Goal: Check status: Check status

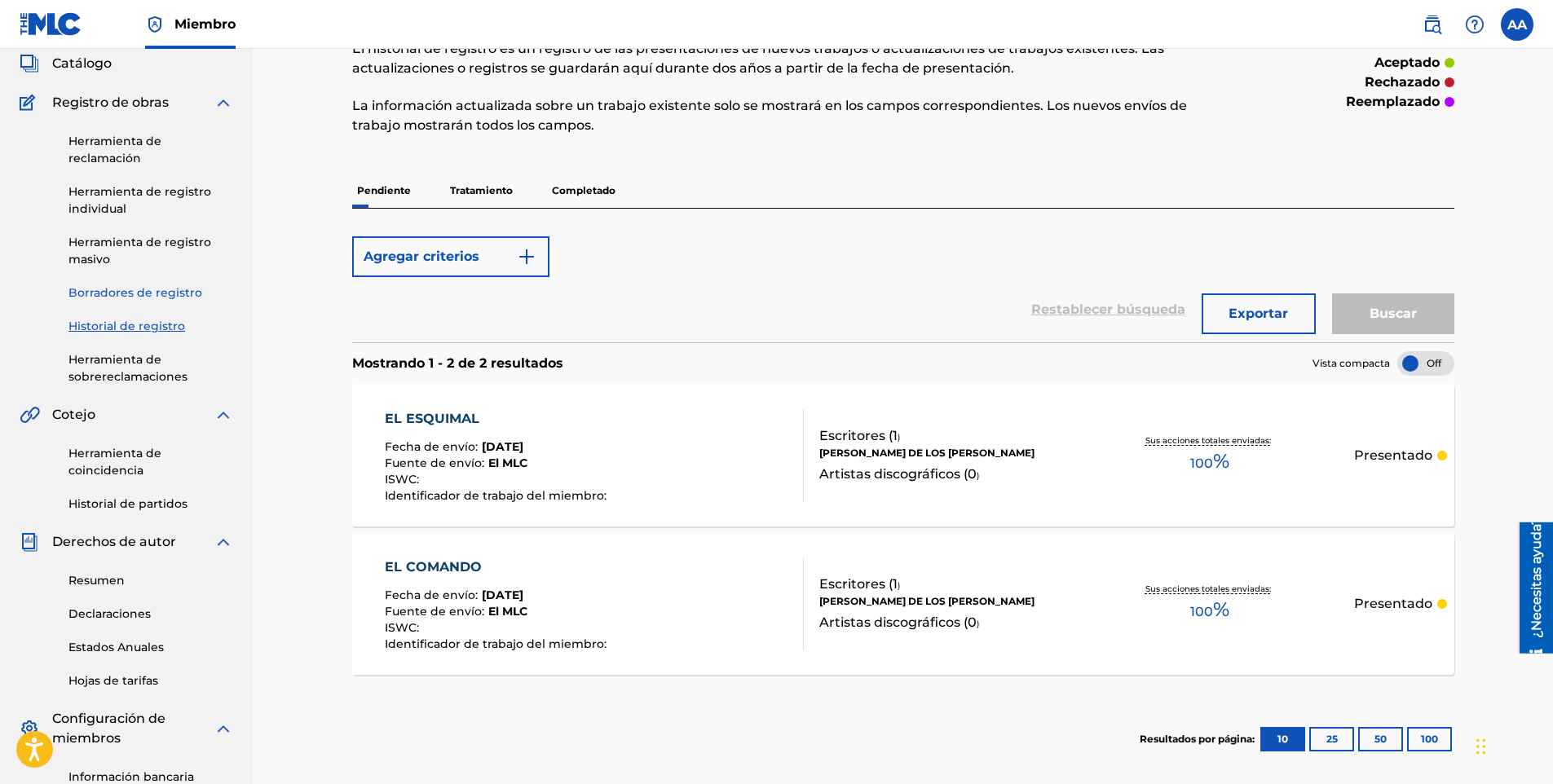
click at [145, 291] on link "Borradores de registro" at bounding box center [151, 293] width 165 height 17
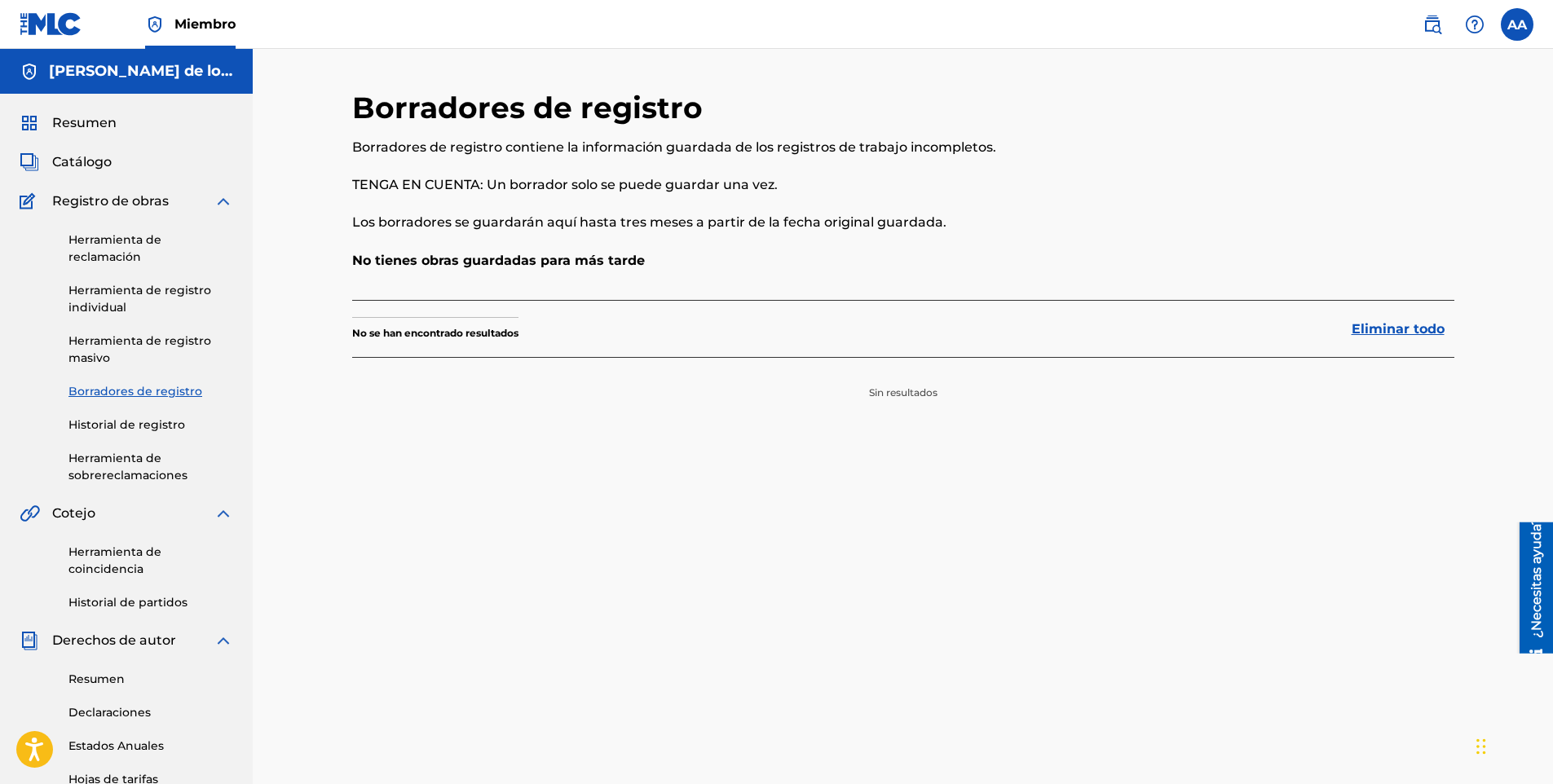
click at [123, 436] on div "Herramienta de reclamación Herramienta de registro individual Herramienta de re…" at bounding box center [126, 347] width 214 height 273
click at [122, 460] on link "Herramienta de sobrereclamaciones" at bounding box center [151, 467] width 165 height 34
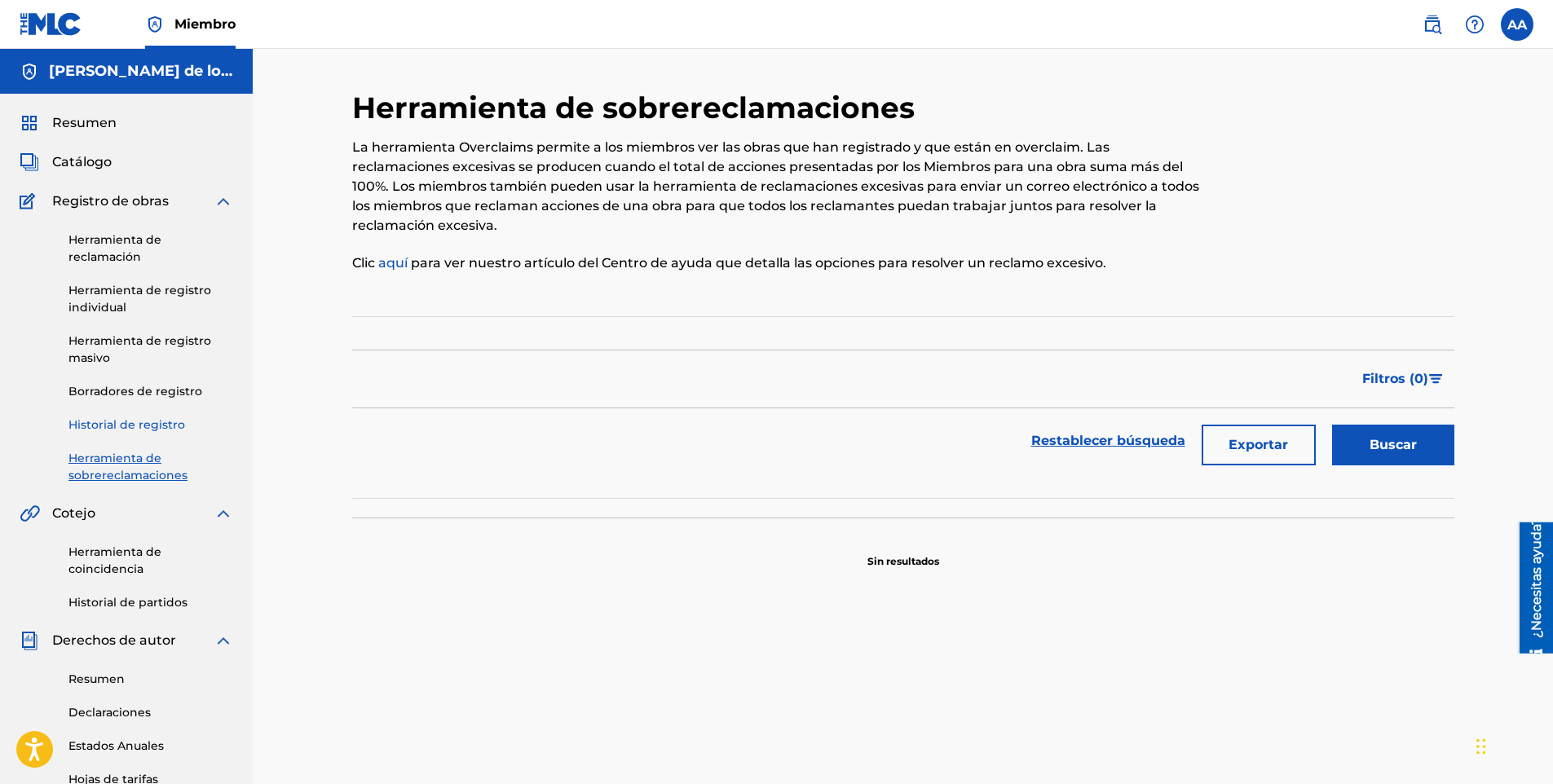
click at [128, 428] on link "Historial de registro" at bounding box center [151, 425] width 165 height 17
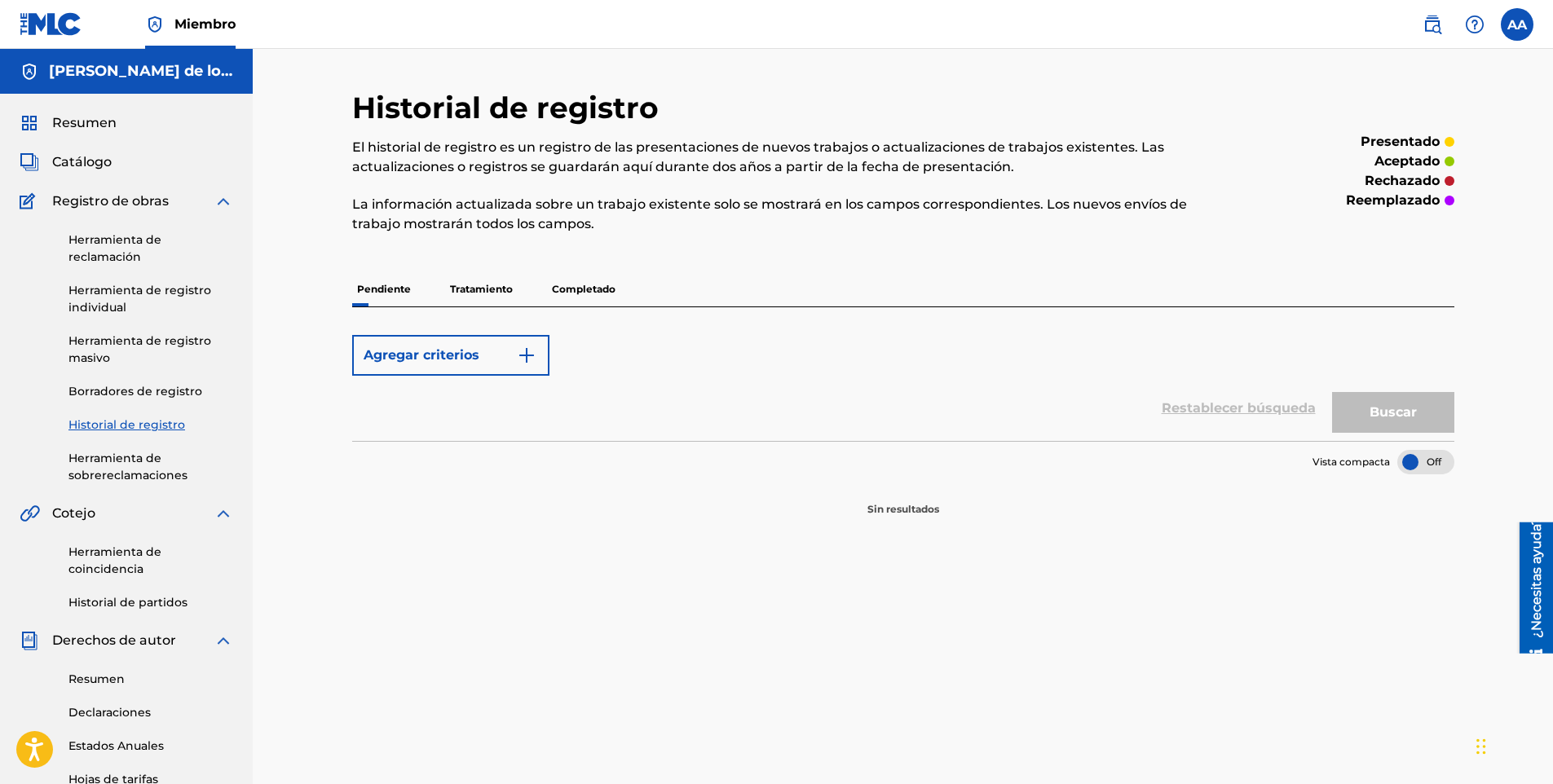
click at [466, 294] on p "Tratamiento" at bounding box center [481, 288] width 73 height 34
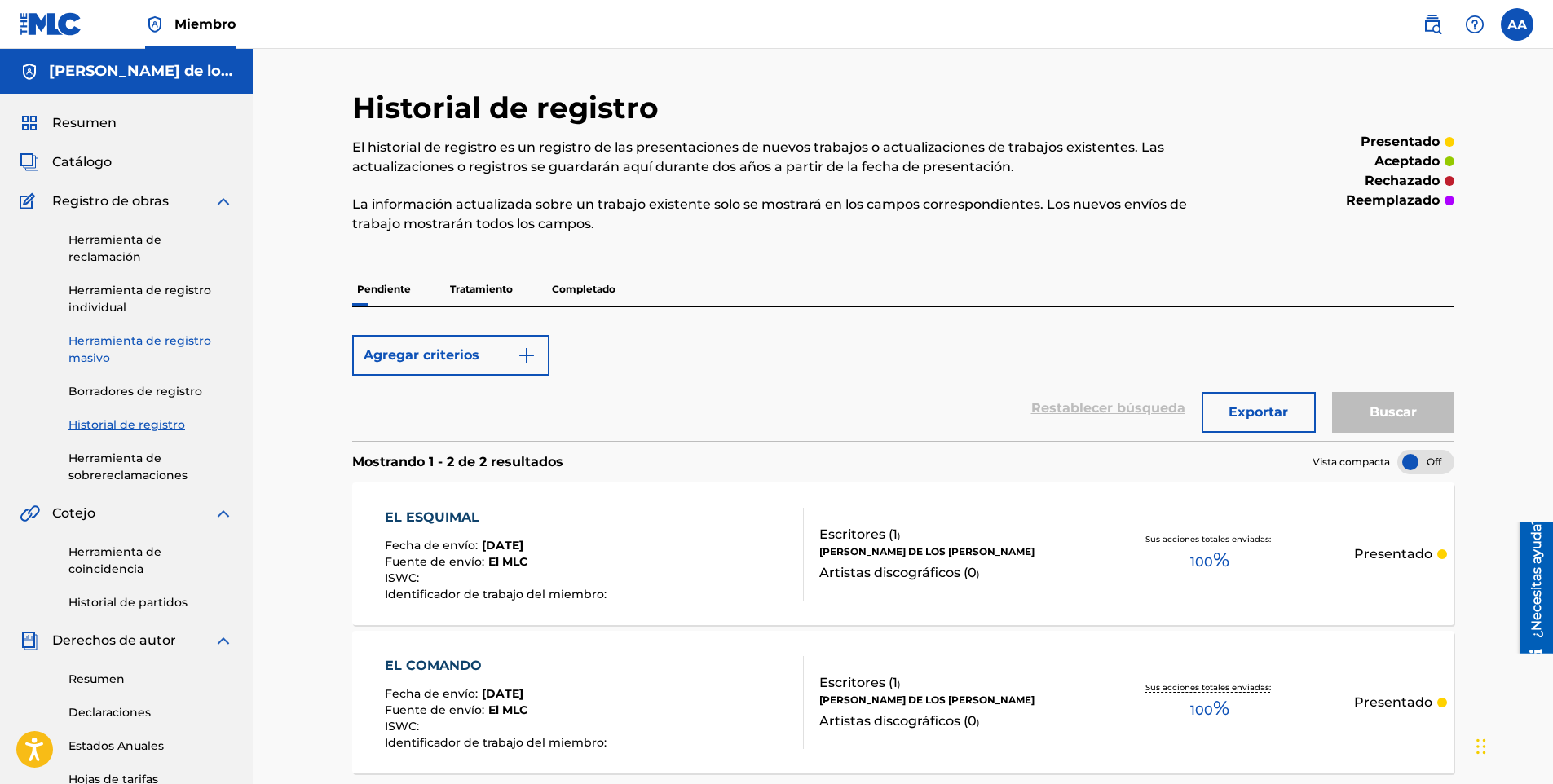
click at [149, 345] on link "Herramienta de registro masivo" at bounding box center [151, 349] width 165 height 34
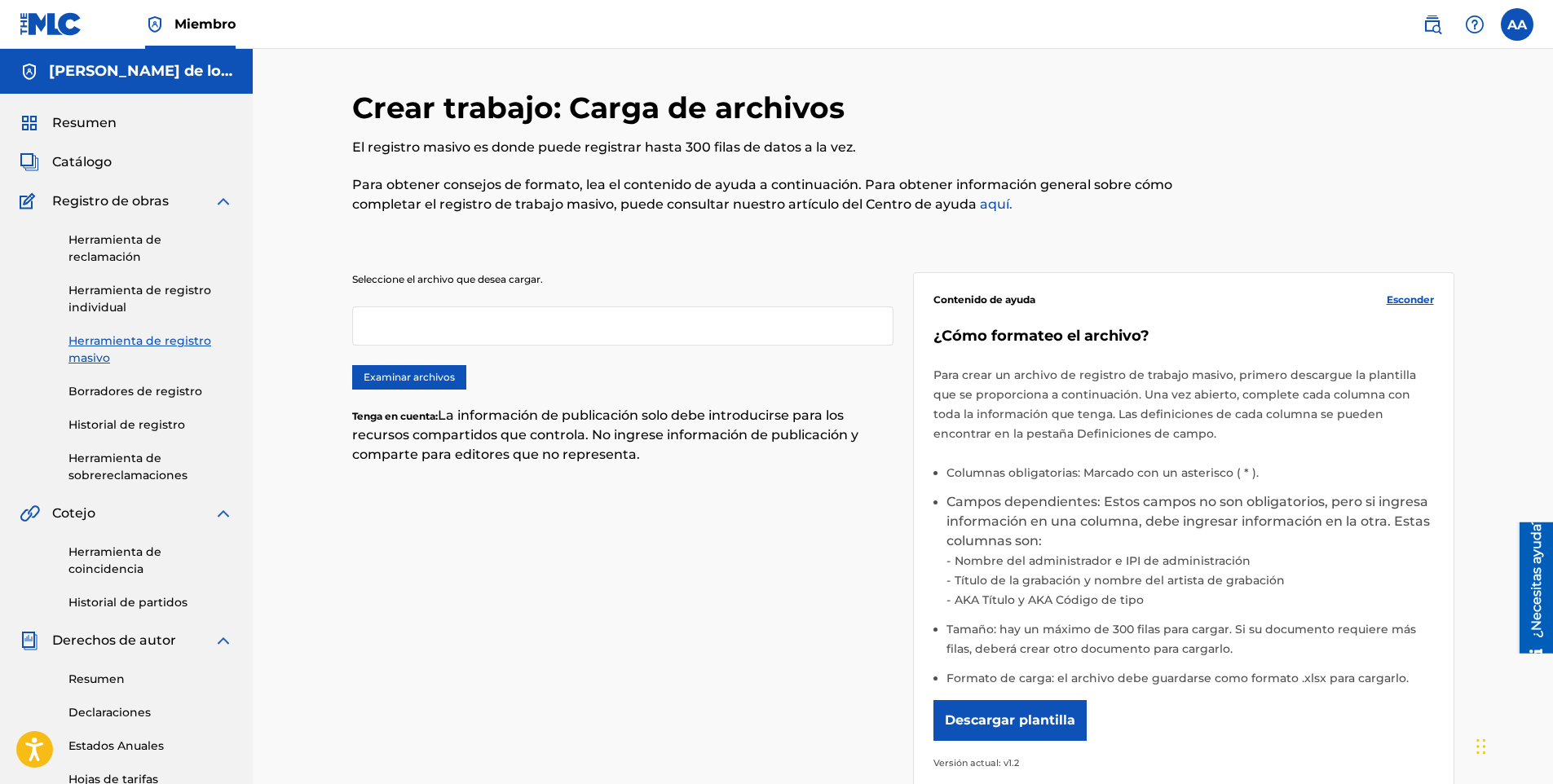
click at [122, 282] on div "Herramienta de reclamación Herramienta de registro individual Herramienta de re…" at bounding box center [126, 347] width 214 height 273
click at [123, 286] on link "Herramienta de registro individual" at bounding box center [151, 298] width 165 height 34
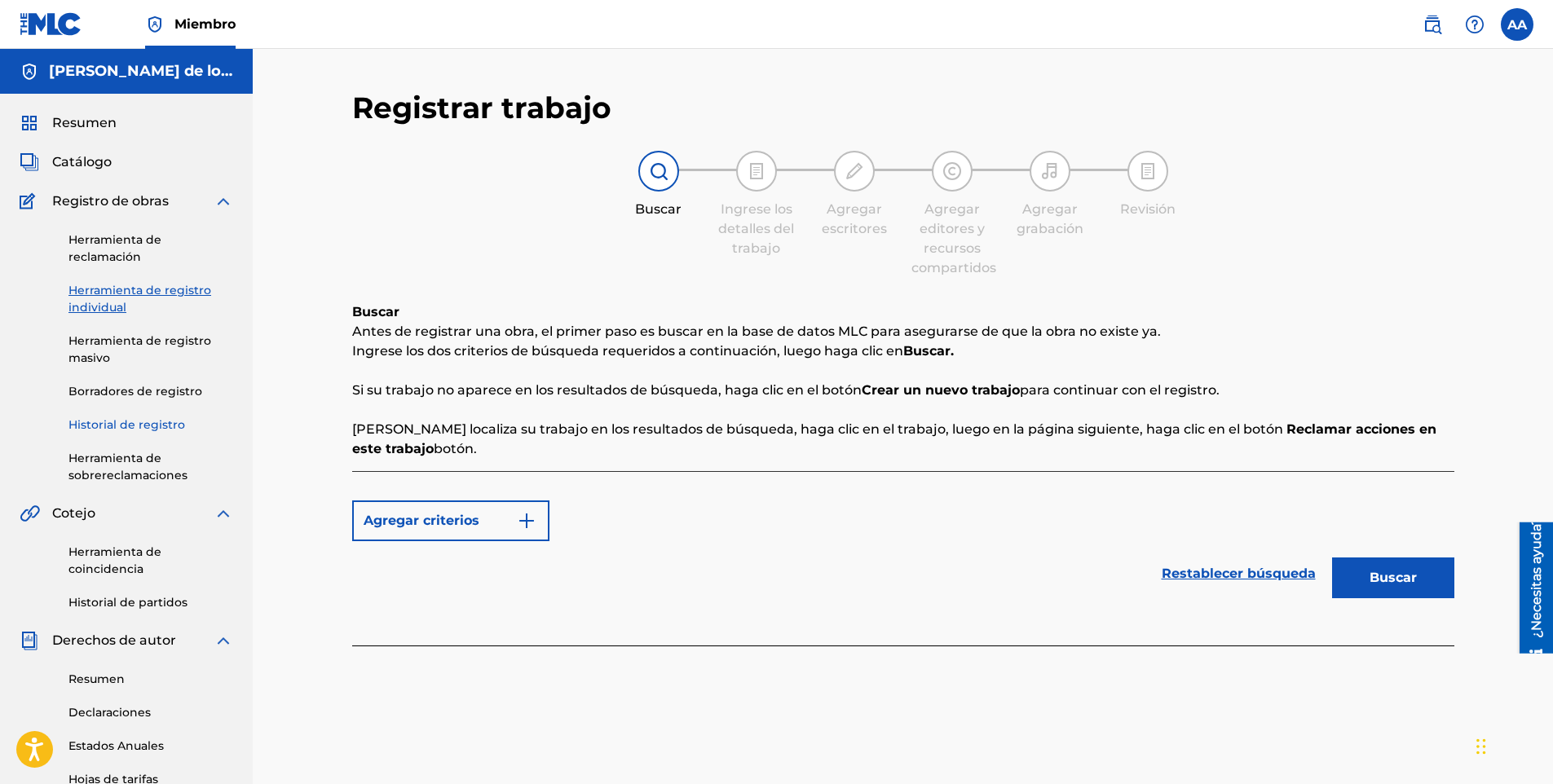
click at [137, 429] on link "Historial de registro" at bounding box center [151, 425] width 165 height 17
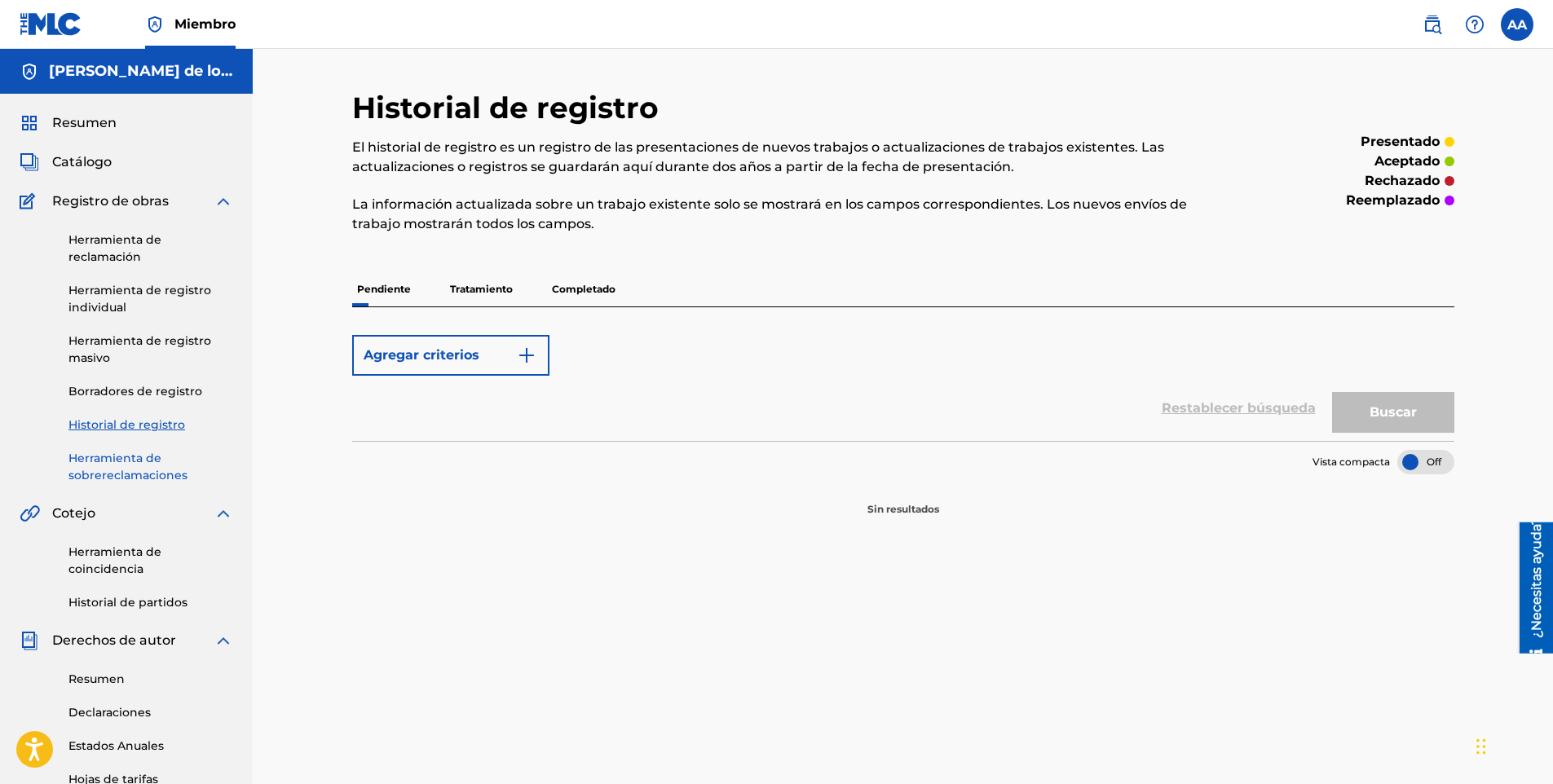
click at [142, 473] on link "Herramienta de sobrereclamaciones" at bounding box center [151, 467] width 165 height 34
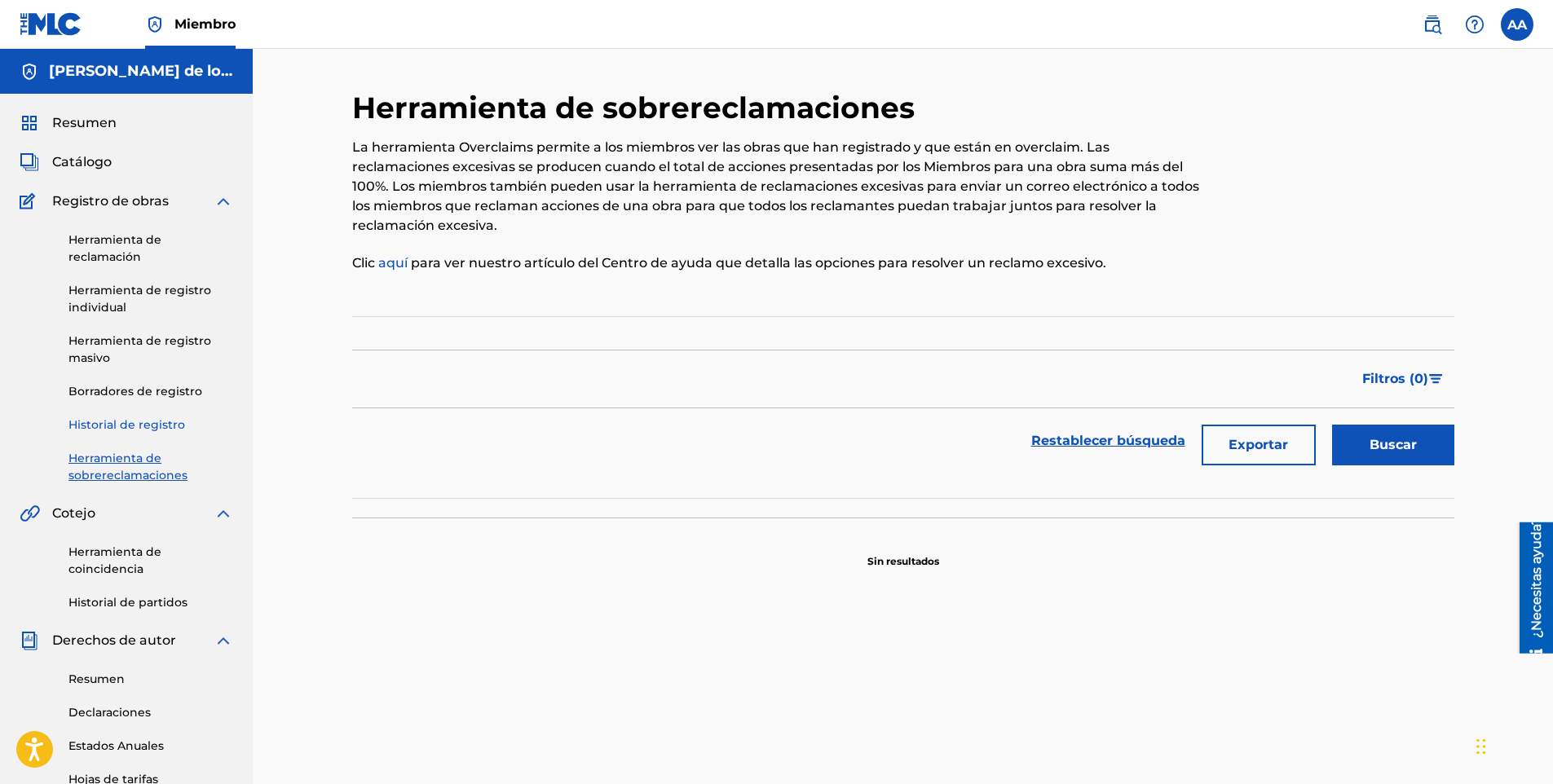
click at [152, 433] on link "Historial de registro" at bounding box center [151, 425] width 165 height 17
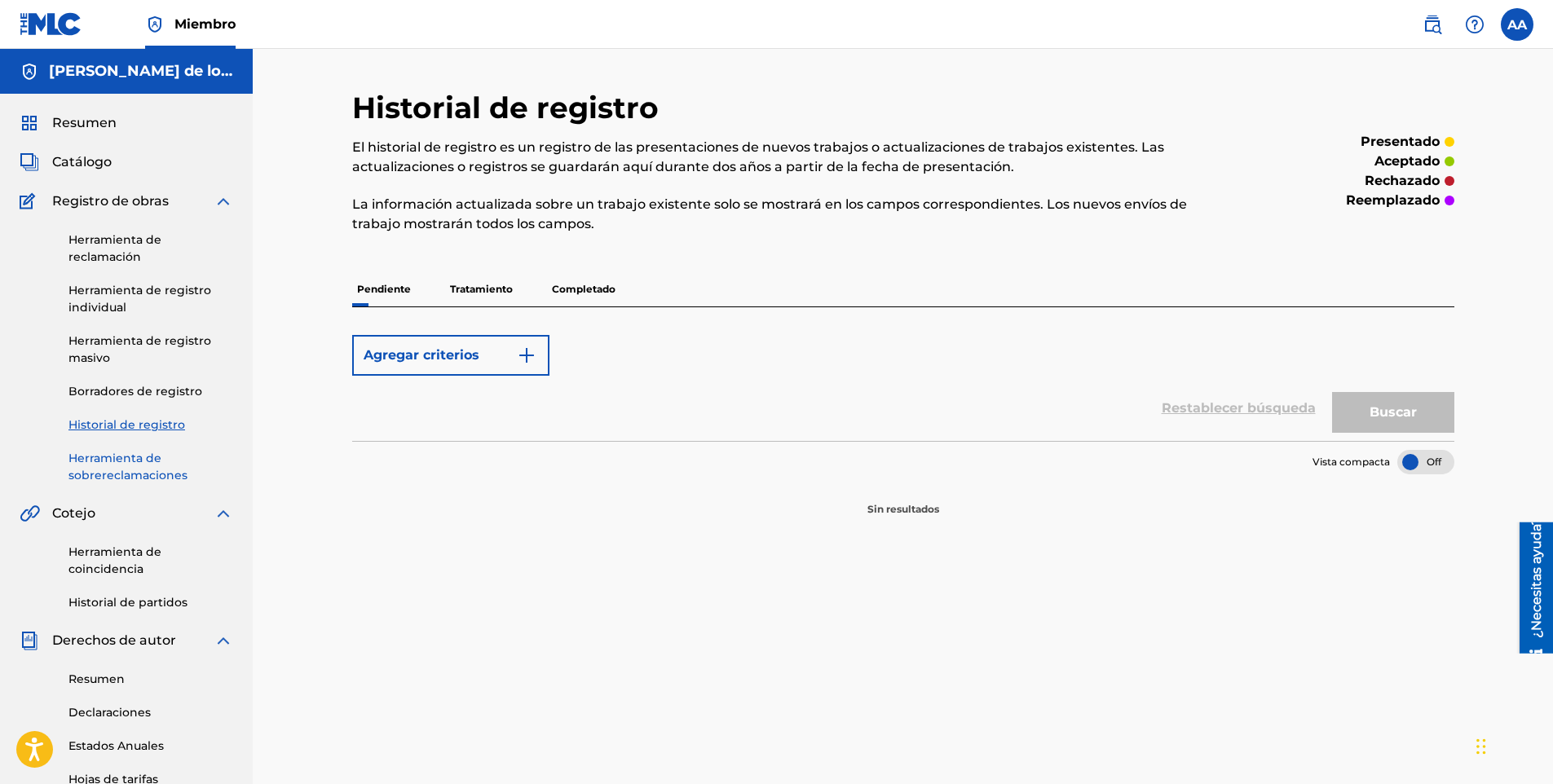
click at [145, 465] on link "Herramienta de sobrereclamaciones" at bounding box center [151, 467] width 165 height 34
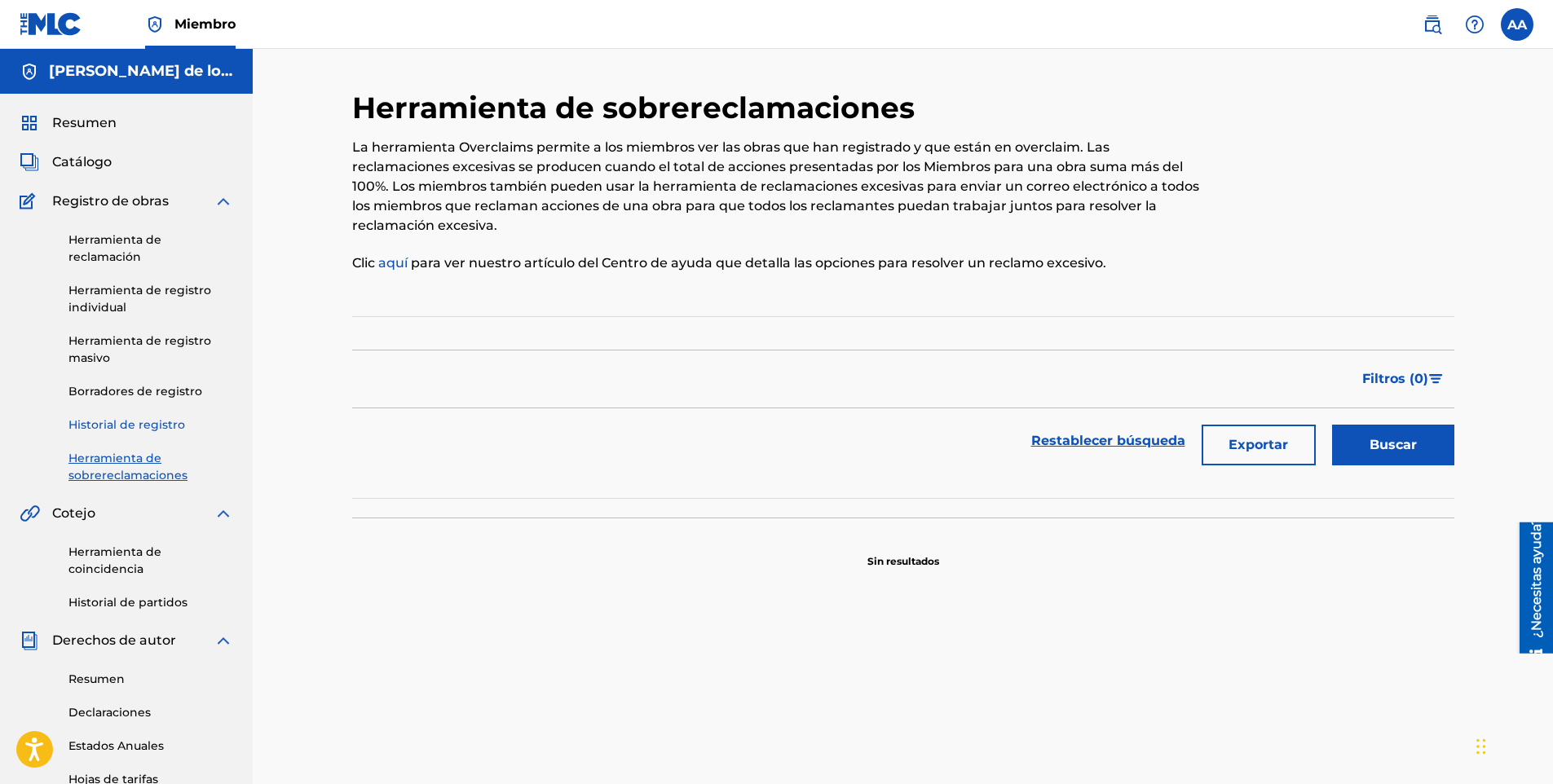
click at [121, 417] on link "Historial de registro" at bounding box center [151, 425] width 165 height 17
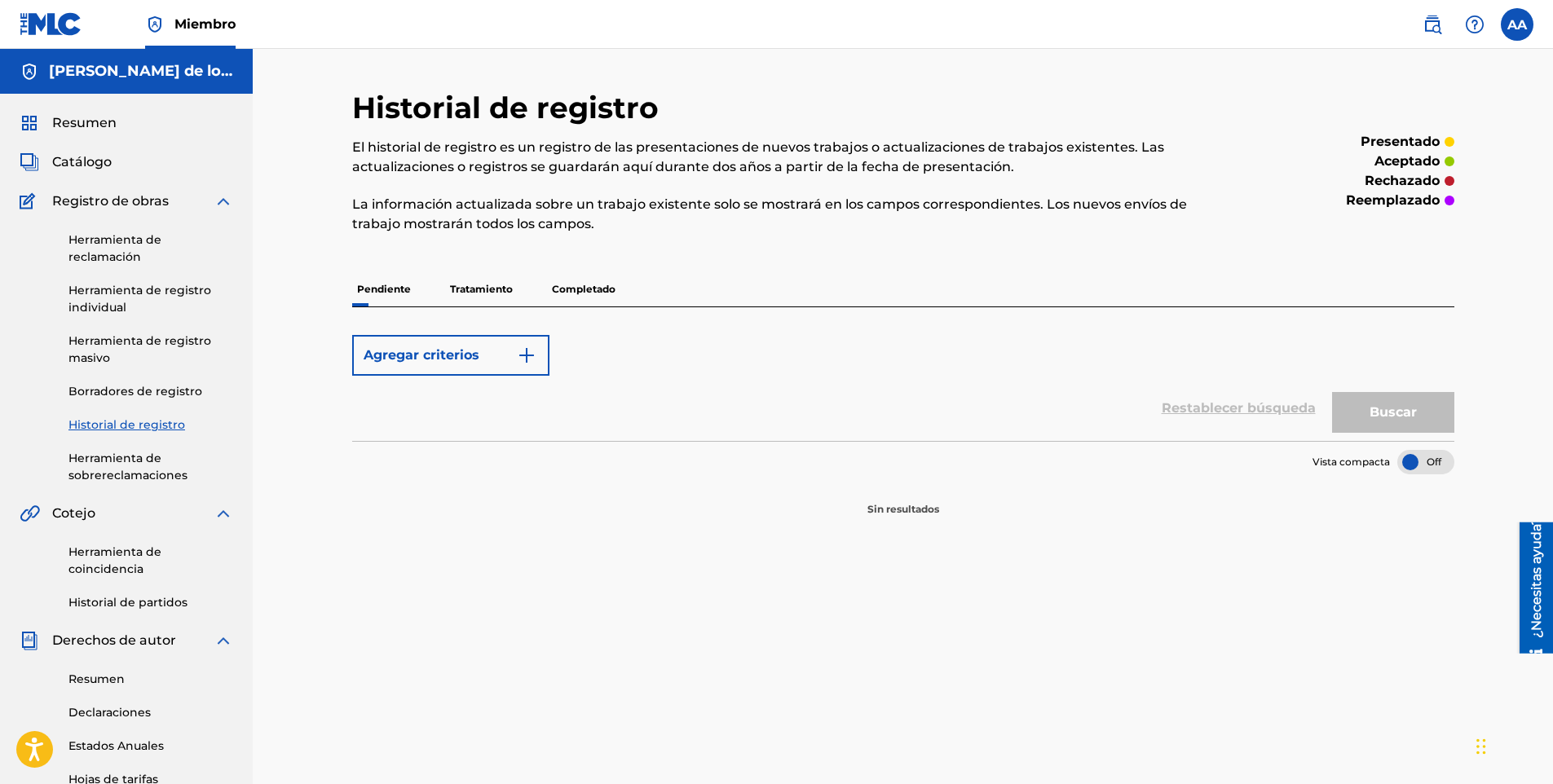
click at [483, 300] on p "Tratamiento" at bounding box center [481, 288] width 73 height 34
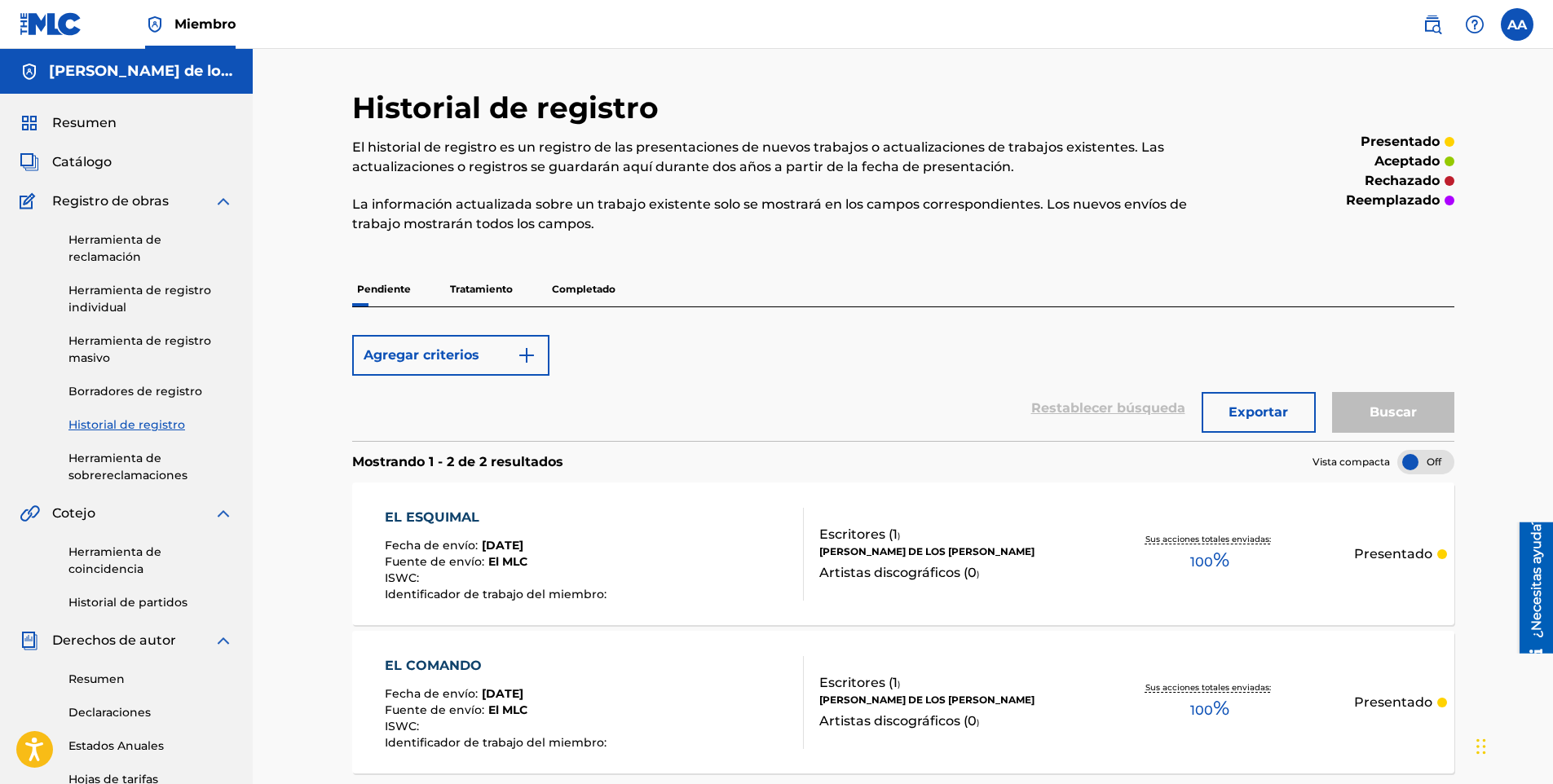
scroll to position [332, 0]
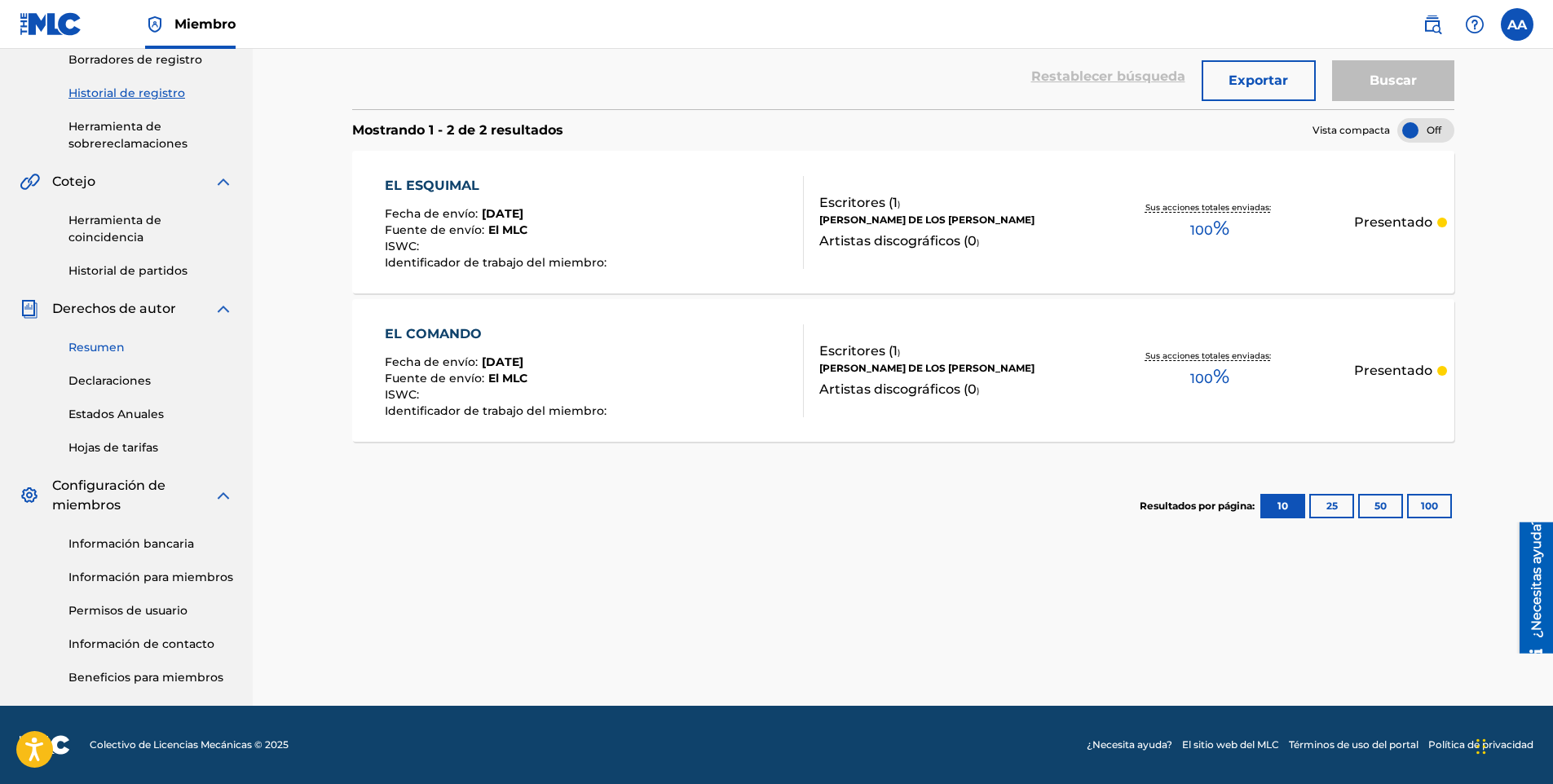
click at [121, 351] on link "Resumen" at bounding box center [151, 347] width 165 height 17
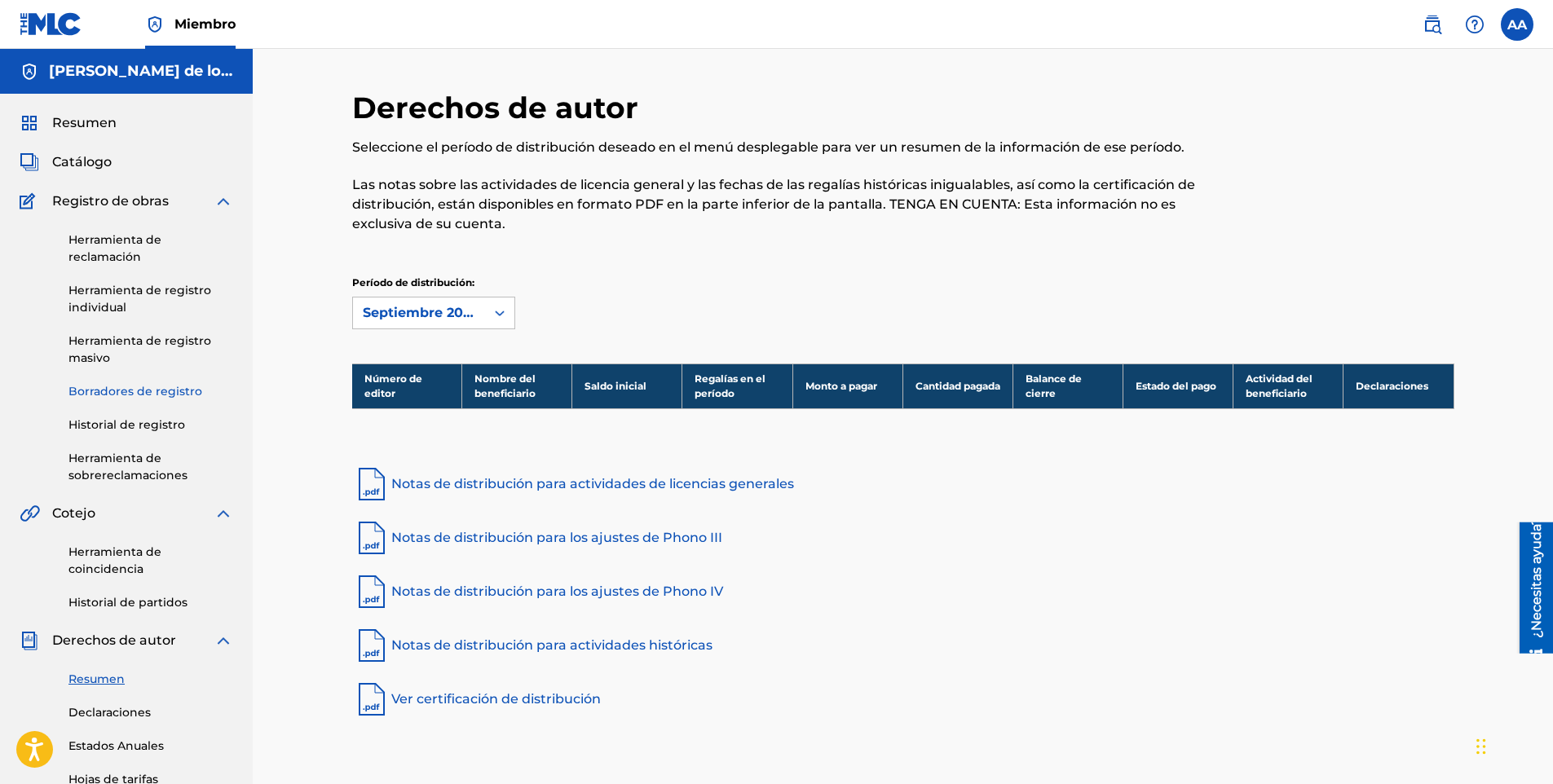
click at [113, 387] on link "Borradores de registro" at bounding box center [151, 392] width 165 height 17
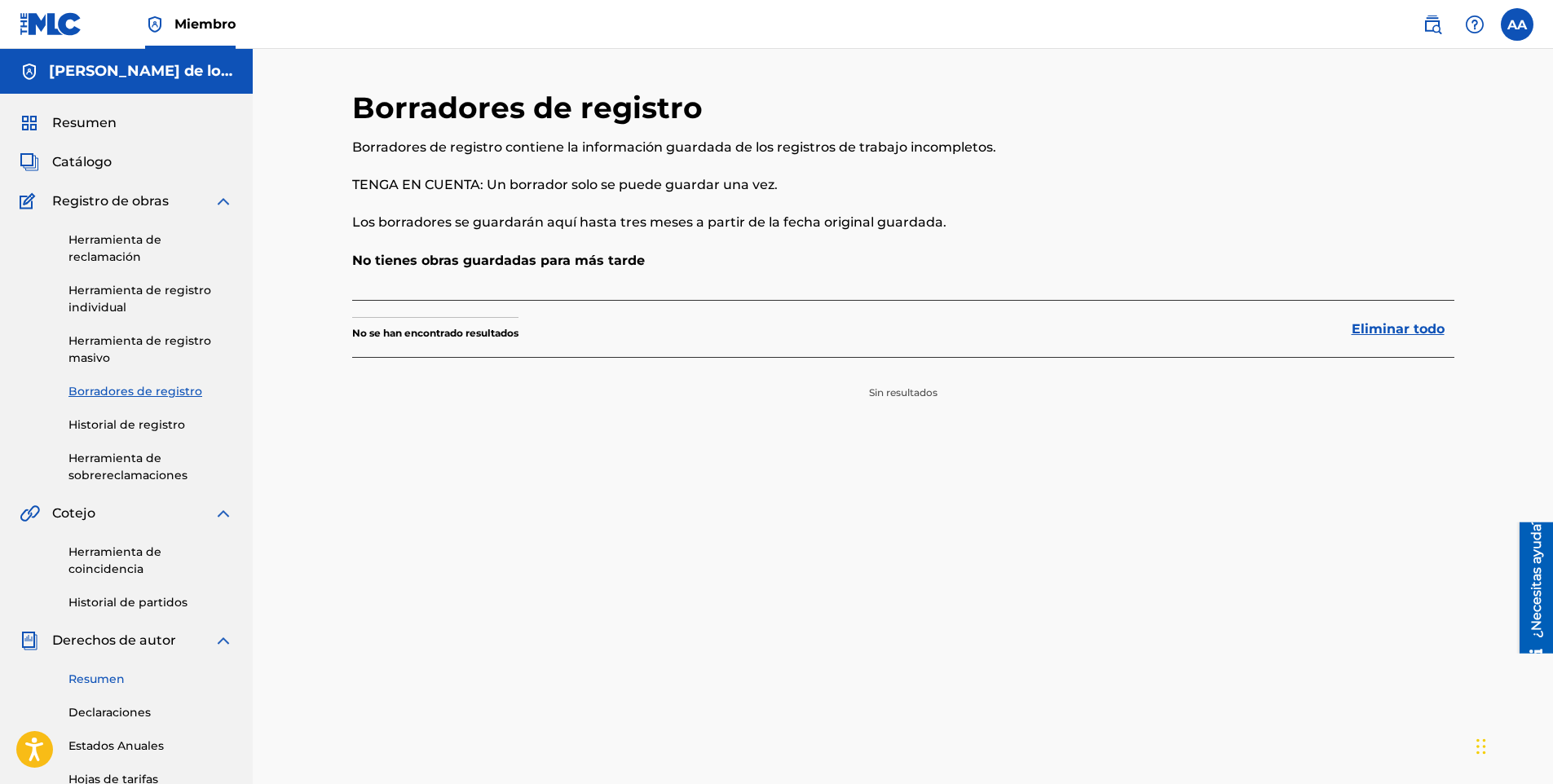
click at [93, 681] on link "Resumen" at bounding box center [151, 679] width 165 height 17
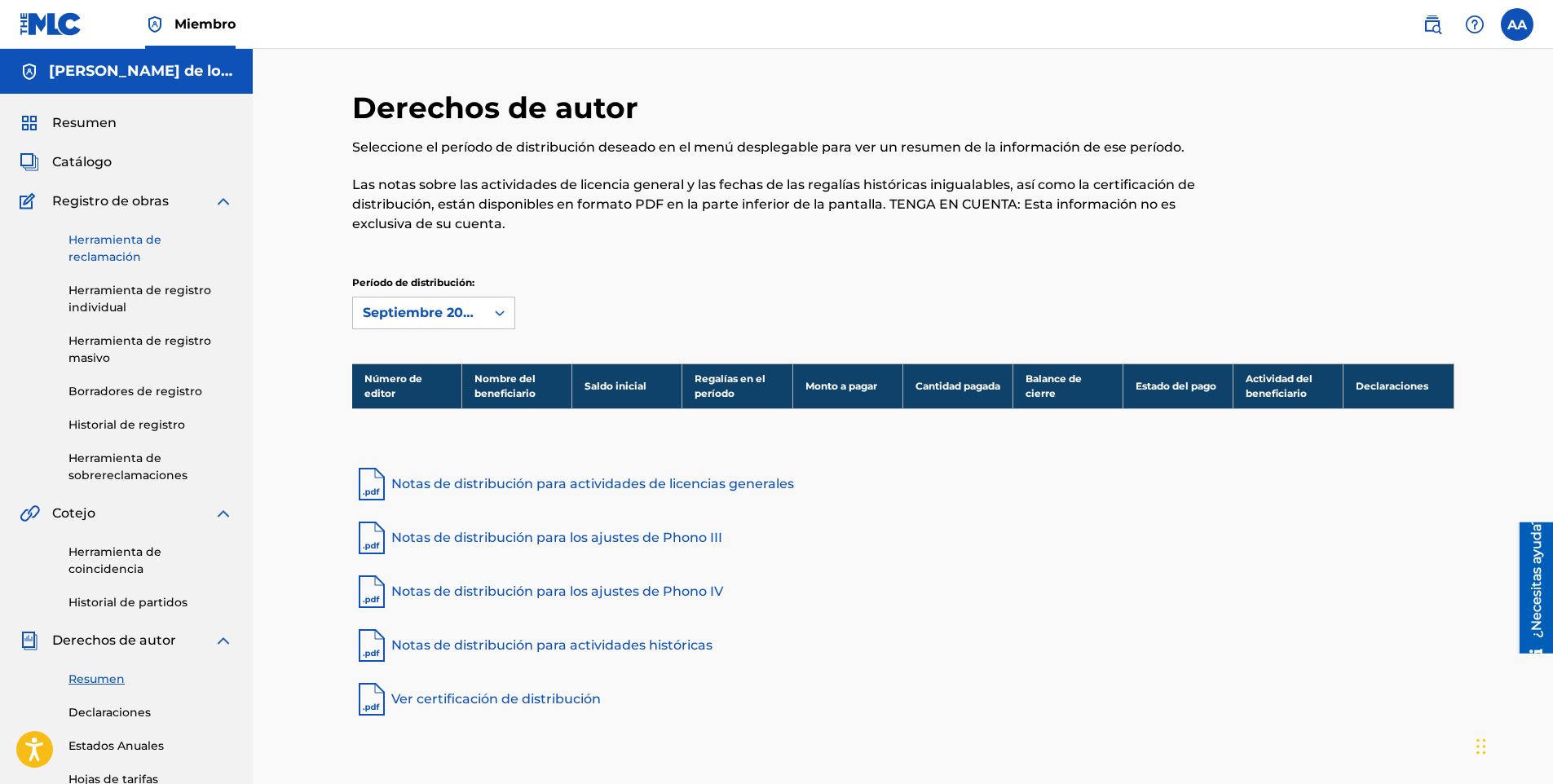
click at [136, 251] on link "Herramienta de reclamación" at bounding box center [151, 248] width 165 height 34
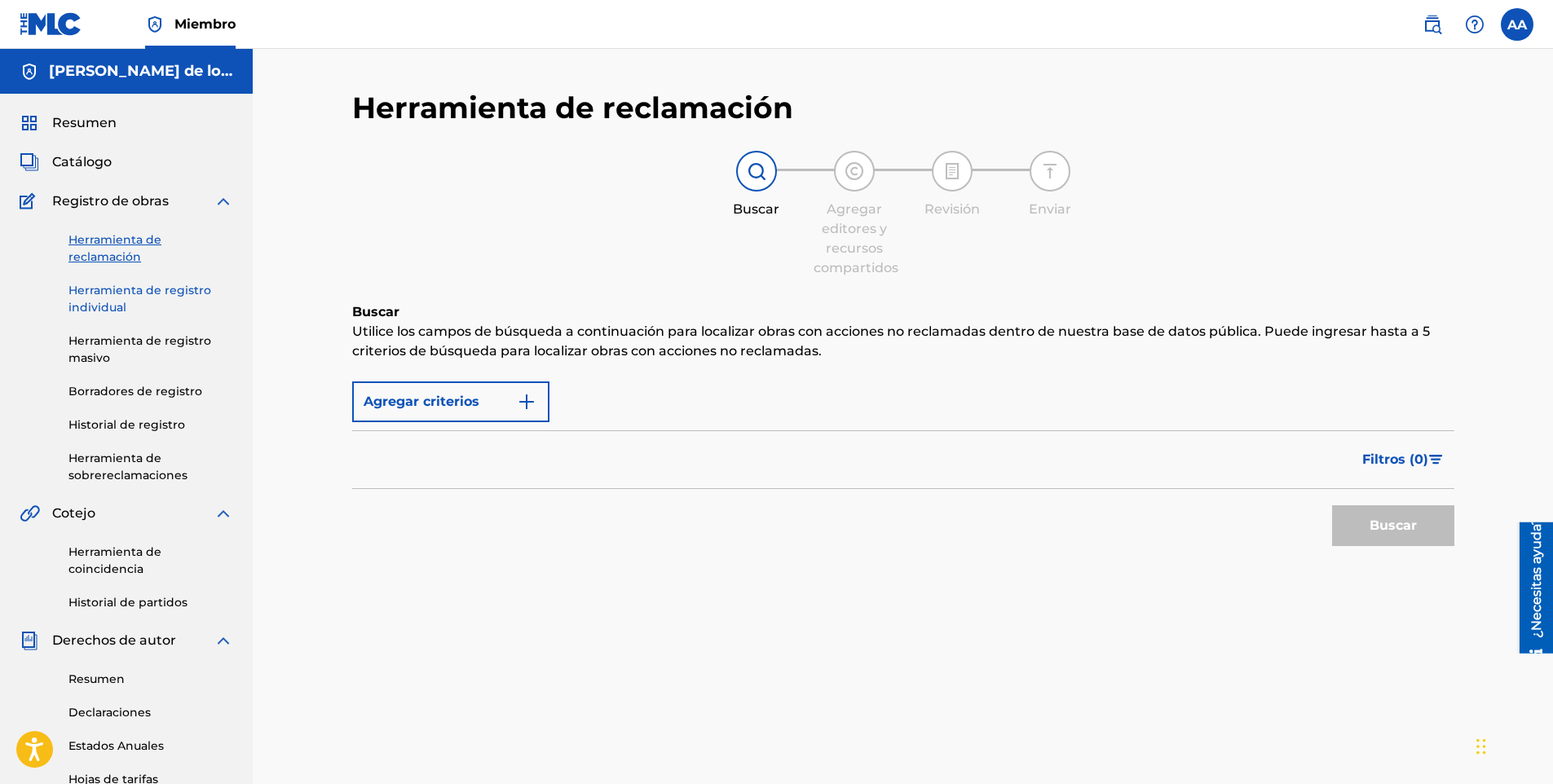
click at [134, 302] on link "Herramienta de registro individual" at bounding box center [151, 298] width 165 height 34
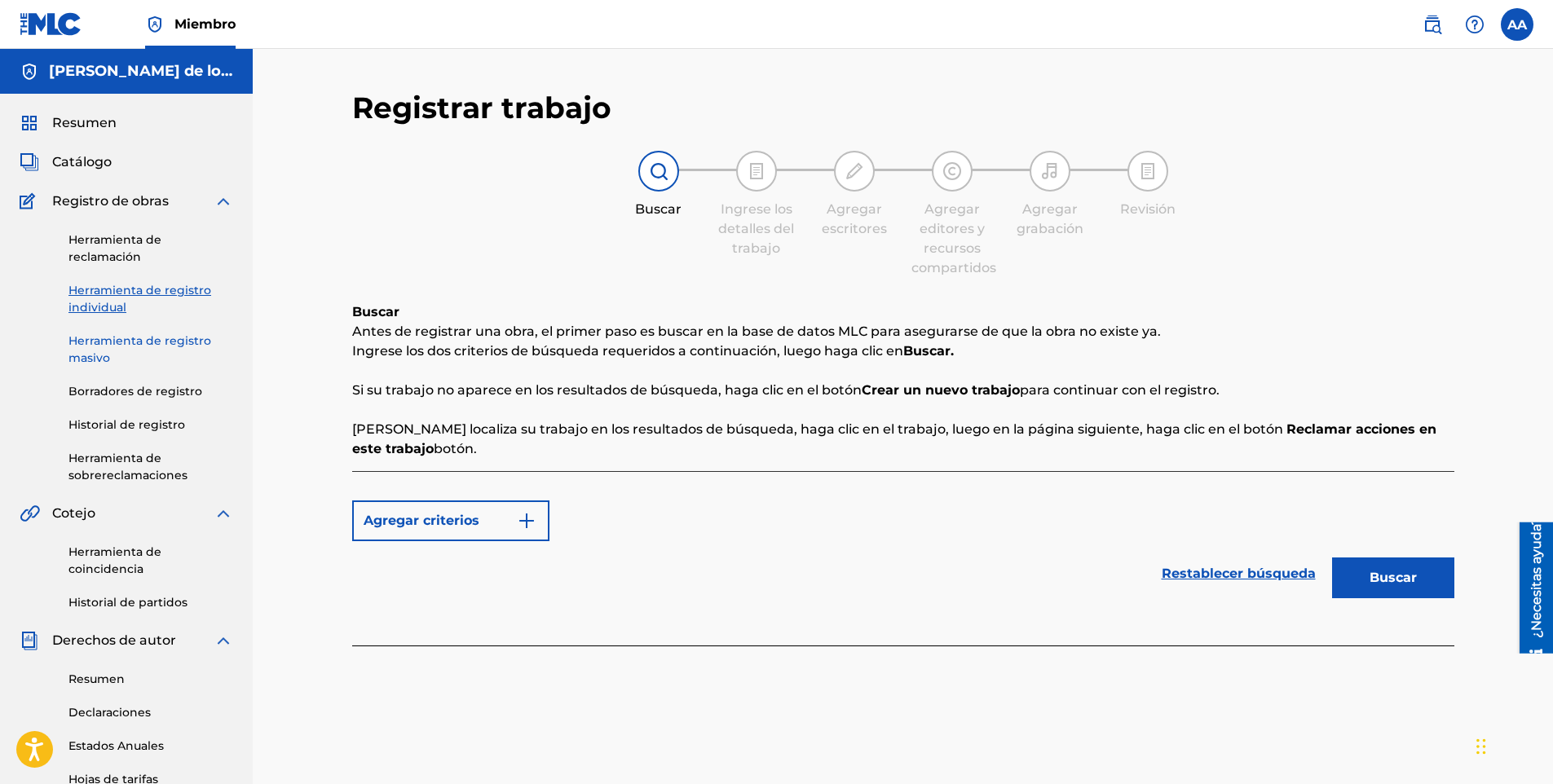
click at [132, 345] on link "Herramienta de registro masivo" at bounding box center [151, 349] width 165 height 34
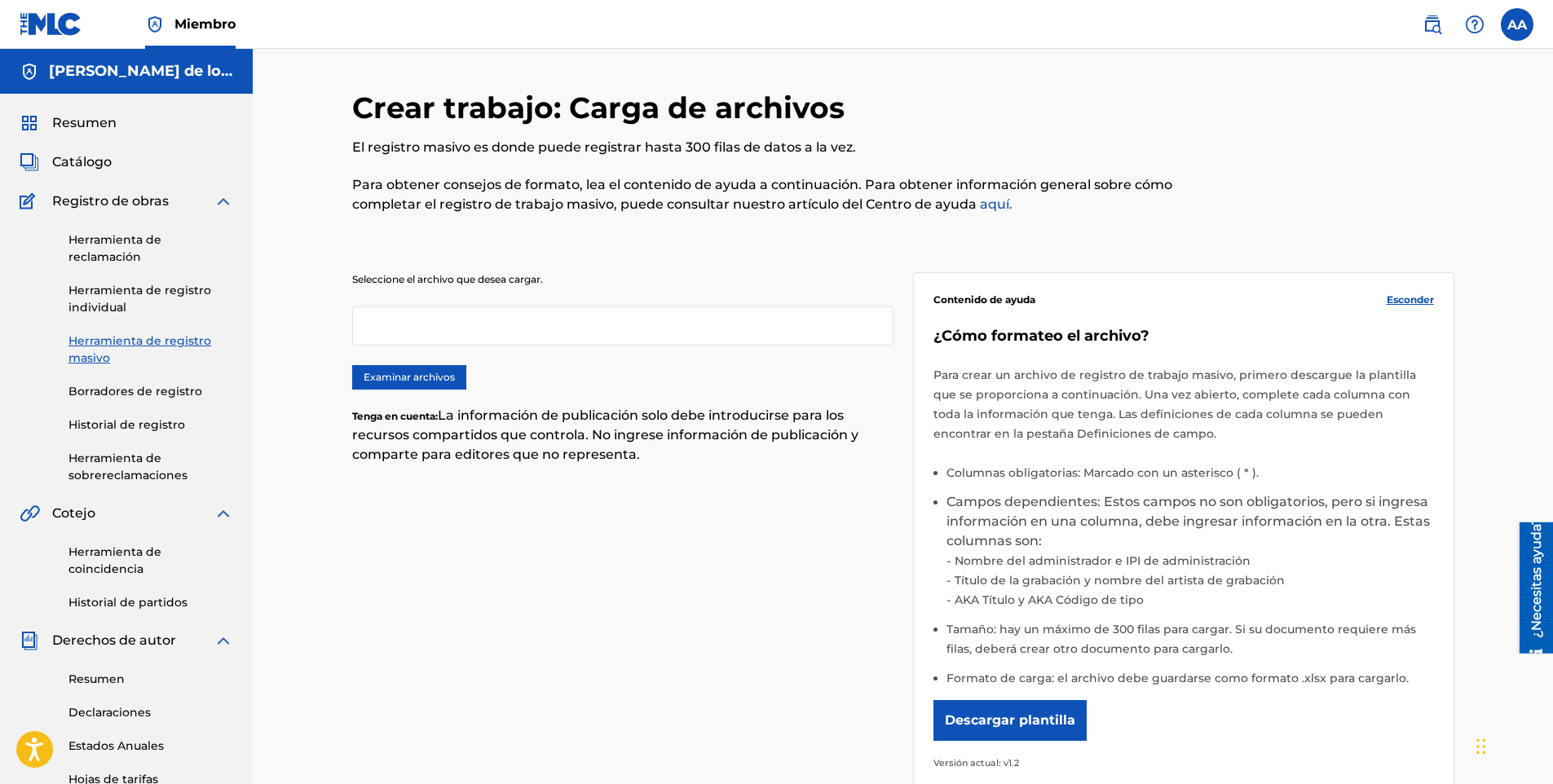
click at [130, 400] on div "Herramienta de reclamación Herramienta de registro individual Herramienta de re…" at bounding box center [126, 347] width 214 height 273
click at [130, 398] on link "Borradores de registro" at bounding box center [151, 392] width 165 height 17
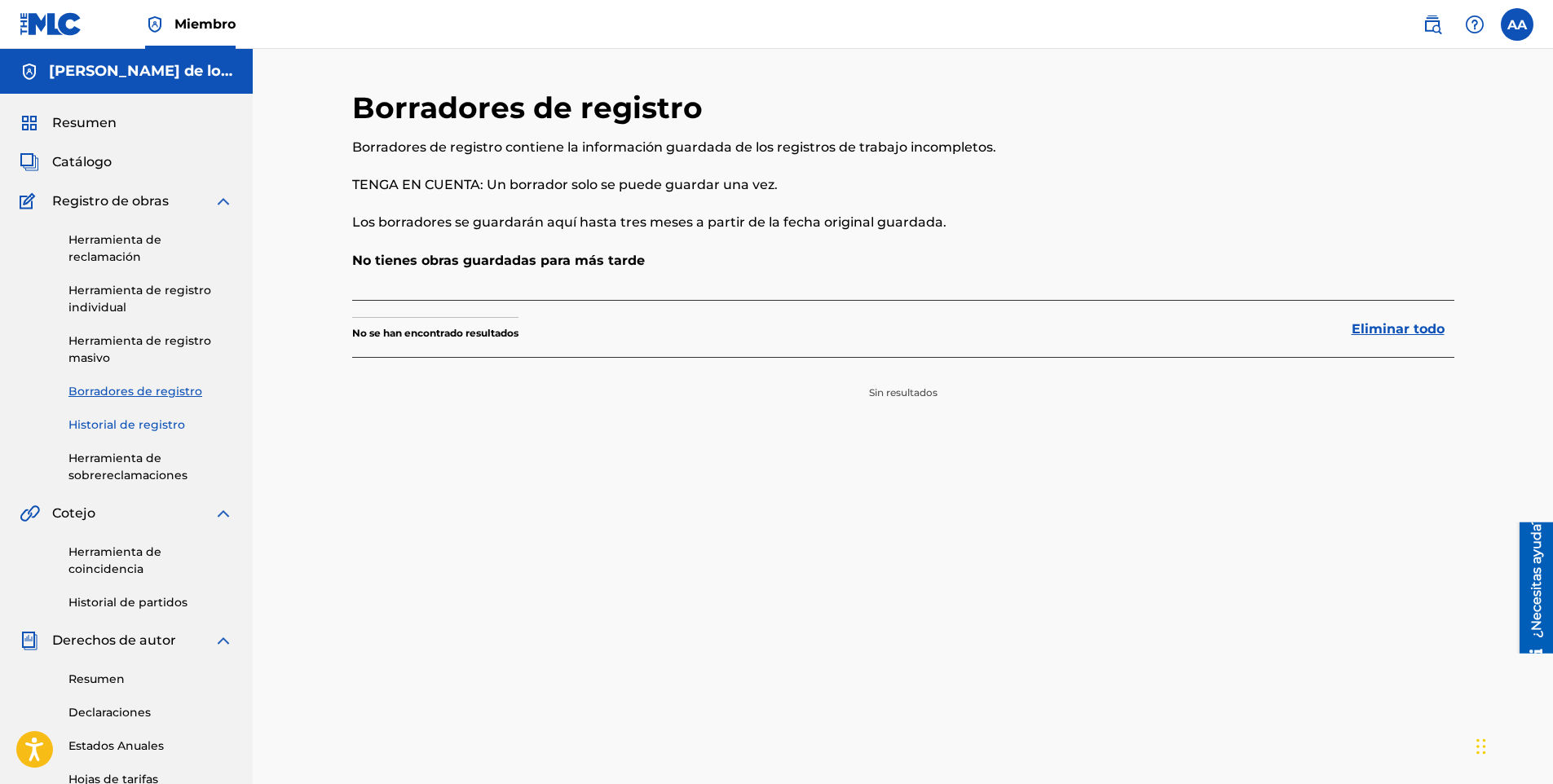
click at [137, 421] on link "Historial de registro" at bounding box center [151, 425] width 165 height 17
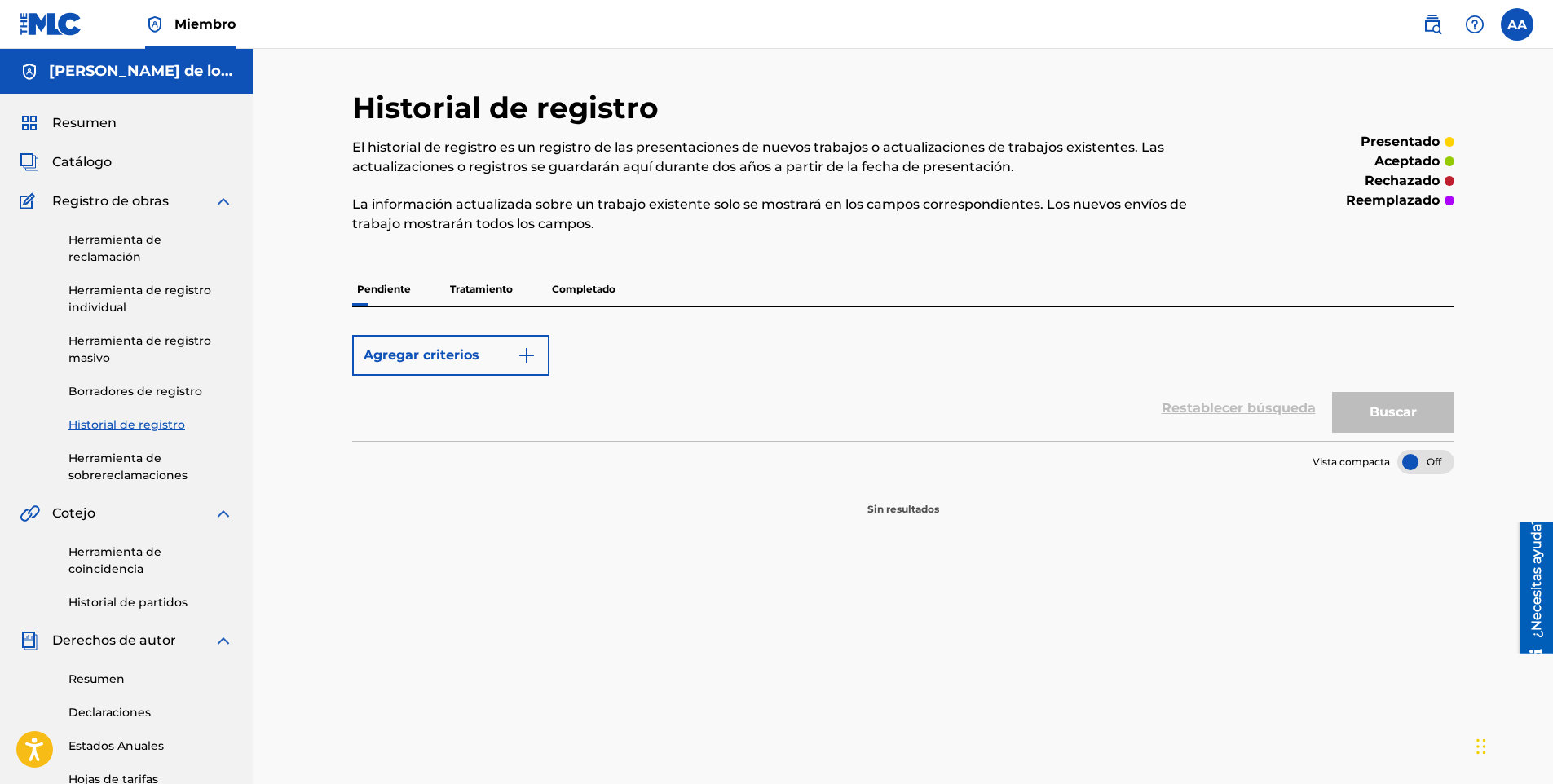
click at [501, 279] on p "Tratamiento" at bounding box center [481, 288] width 73 height 34
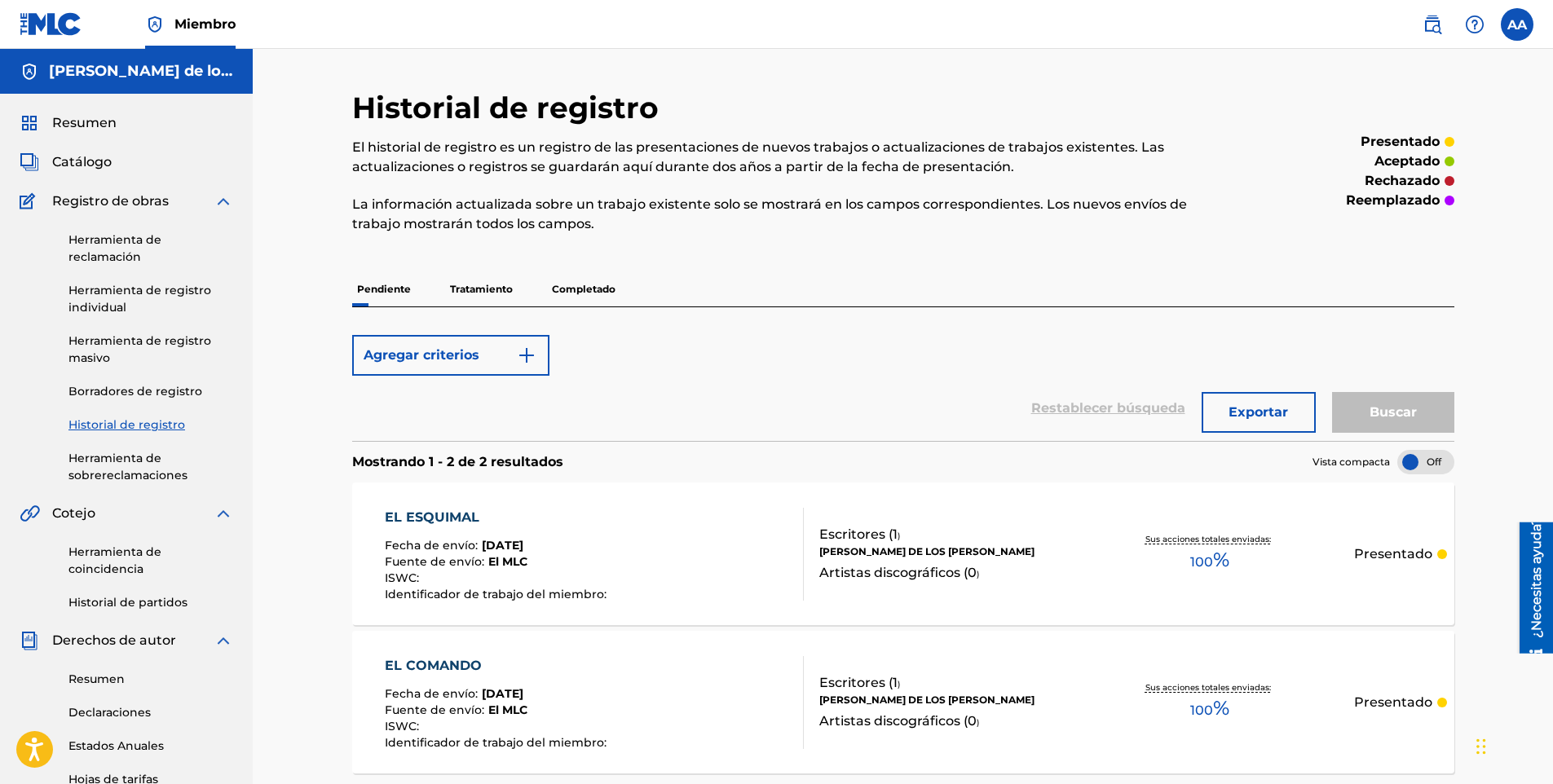
click at [612, 287] on p "Completado" at bounding box center [584, 288] width 74 height 34
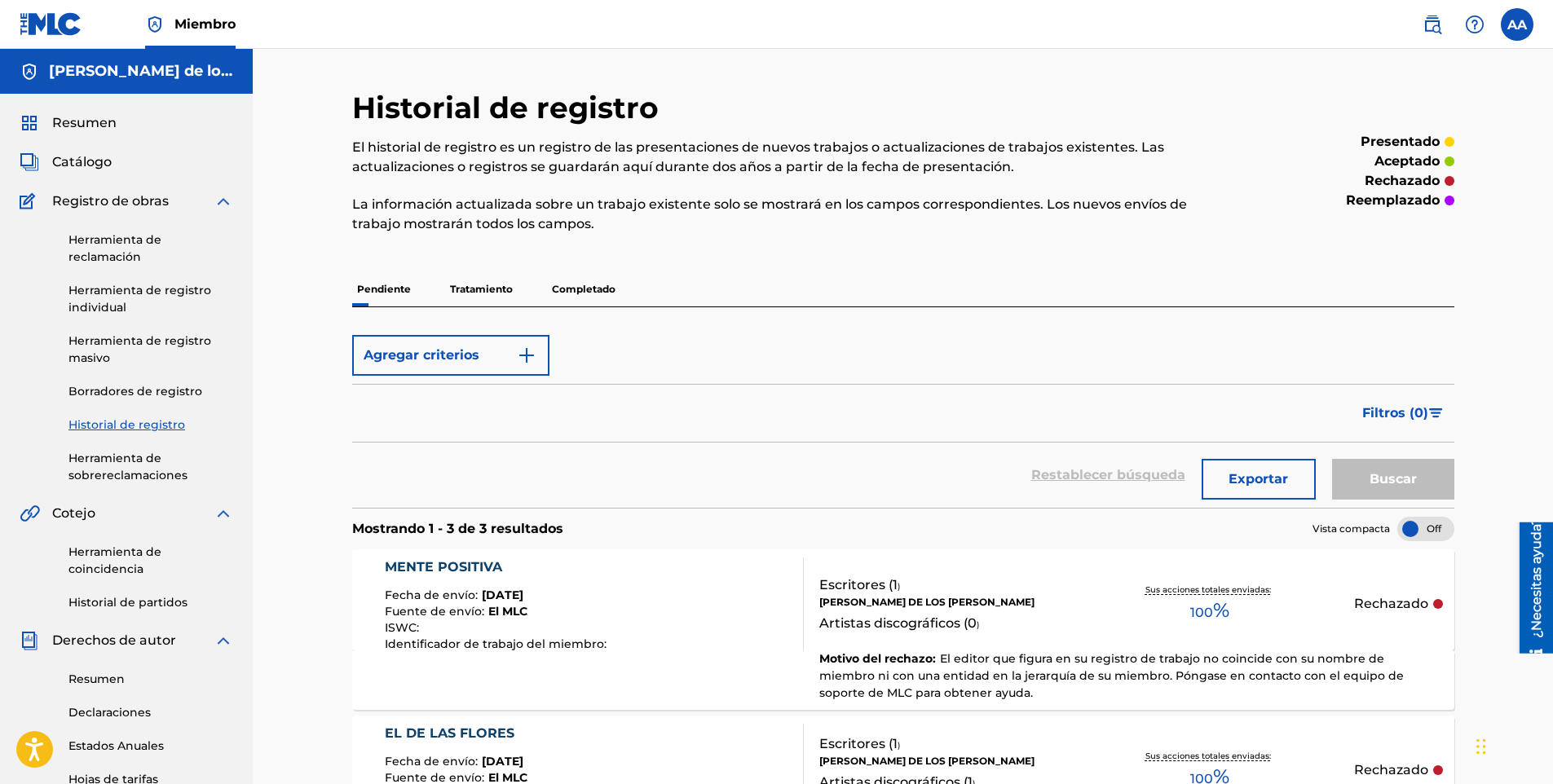
click at [452, 289] on p "Tratamiento" at bounding box center [481, 288] width 73 height 34
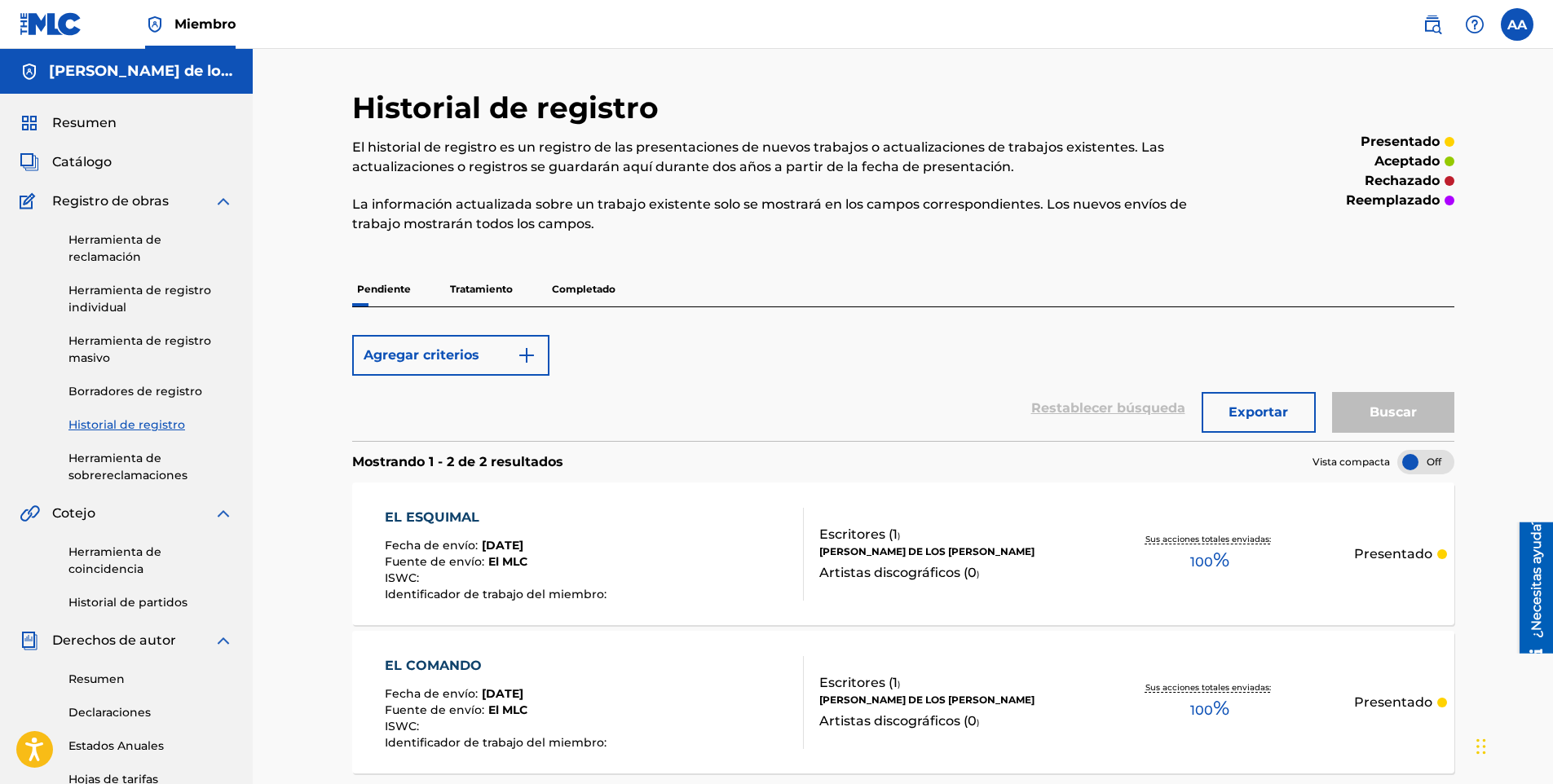
click at [354, 291] on p "Pendiente" at bounding box center [384, 288] width 64 height 34
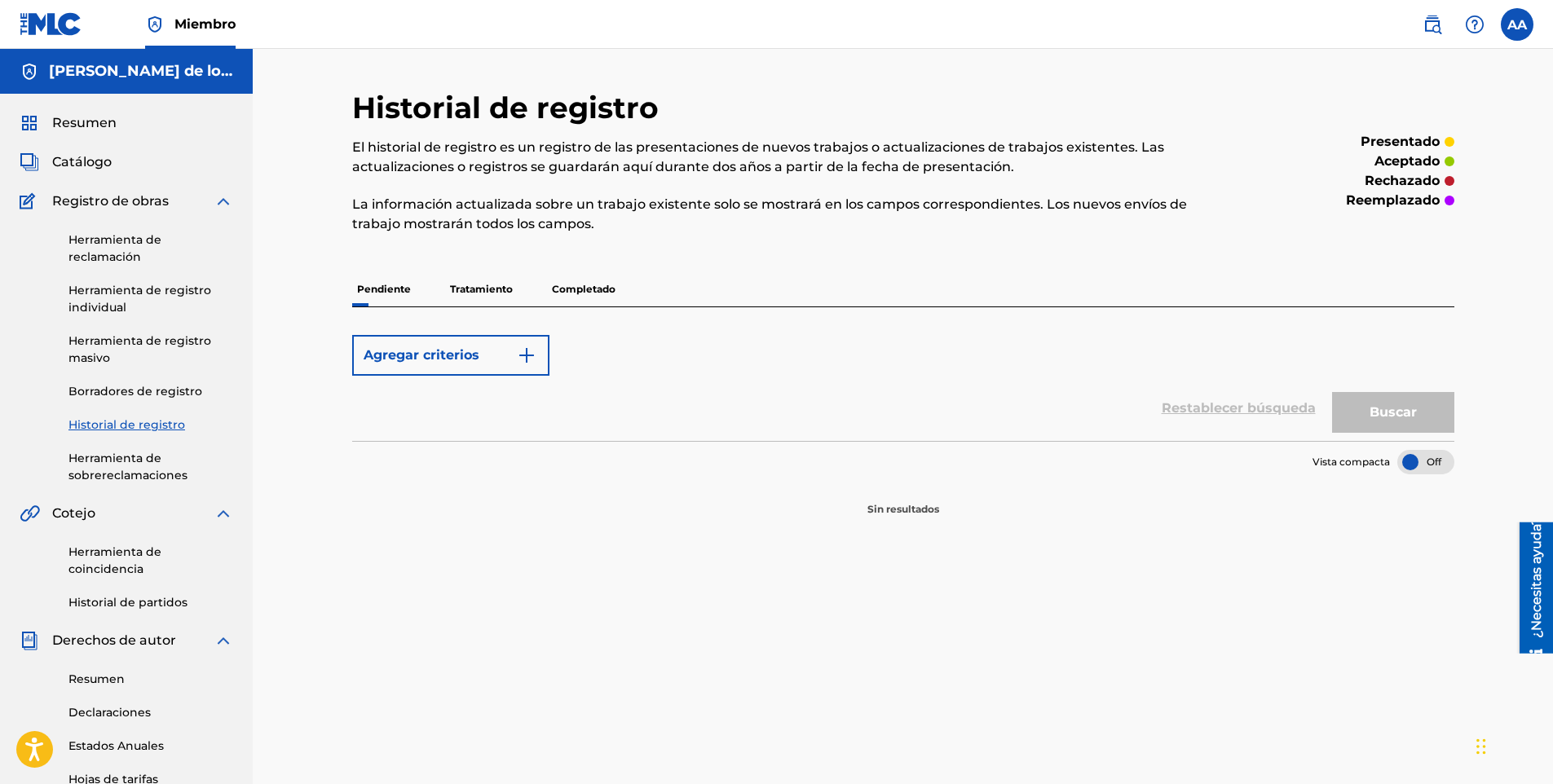
click at [498, 291] on p "Tratamiento" at bounding box center [481, 288] width 73 height 34
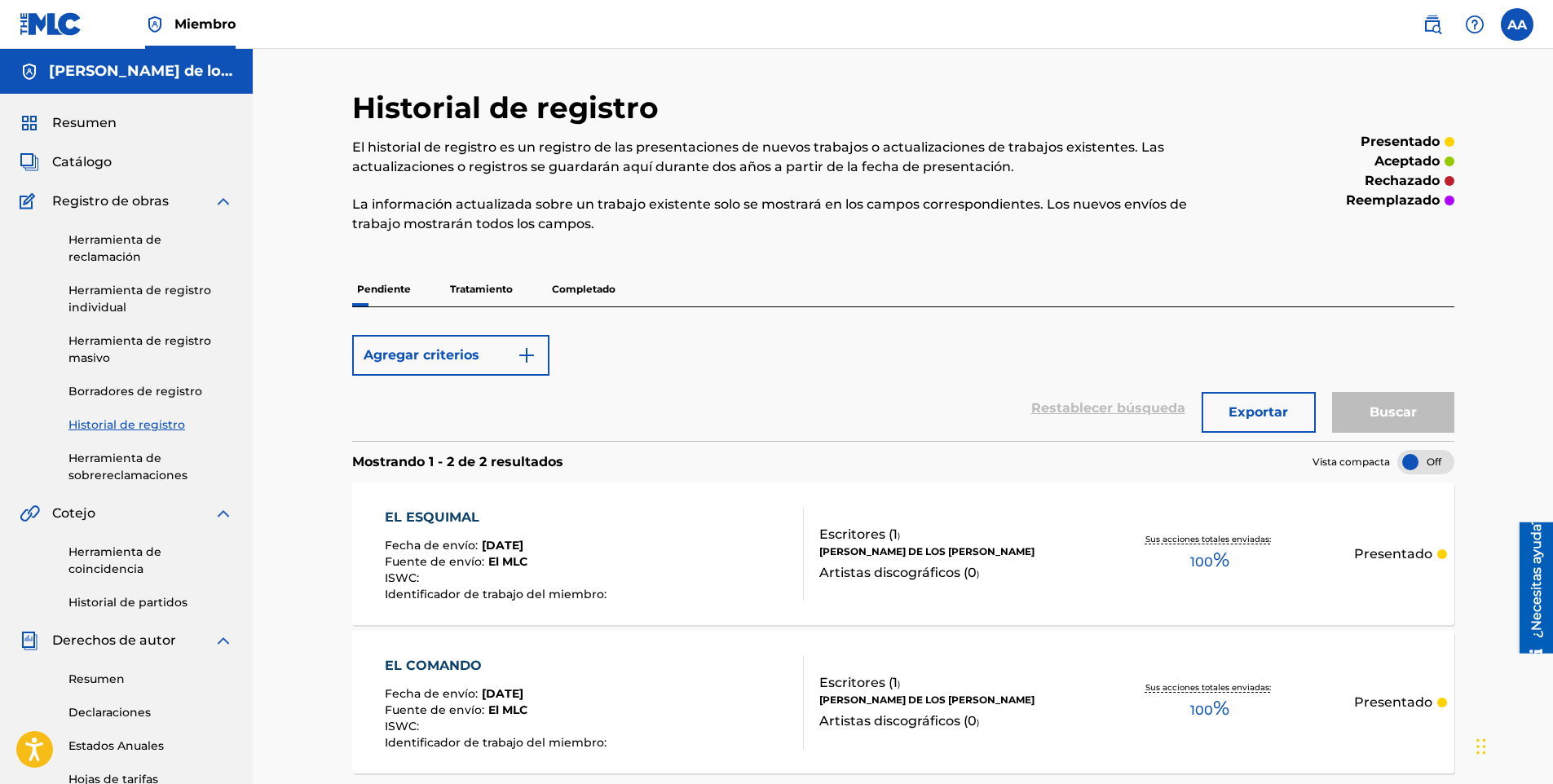
click at [568, 290] on p "Completado" at bounding box center [584, 288] width 74 height 34
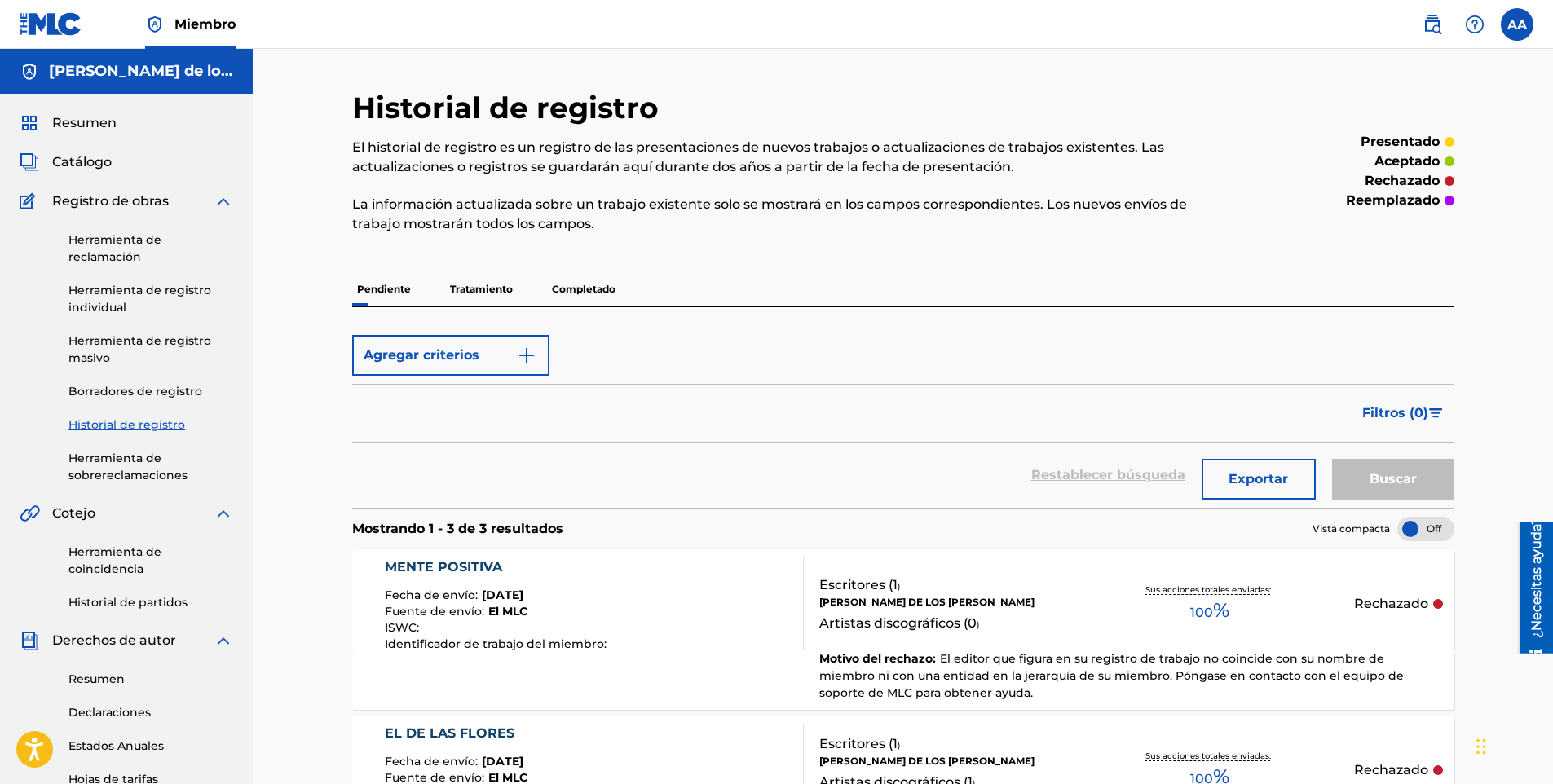
click at [583, 289] on p "Completado" at bounding box center [584, 288] width 74 height 34
click at [505, 295] on p "Tratamiento" at bounding box center [481, 288] width 73 height 34
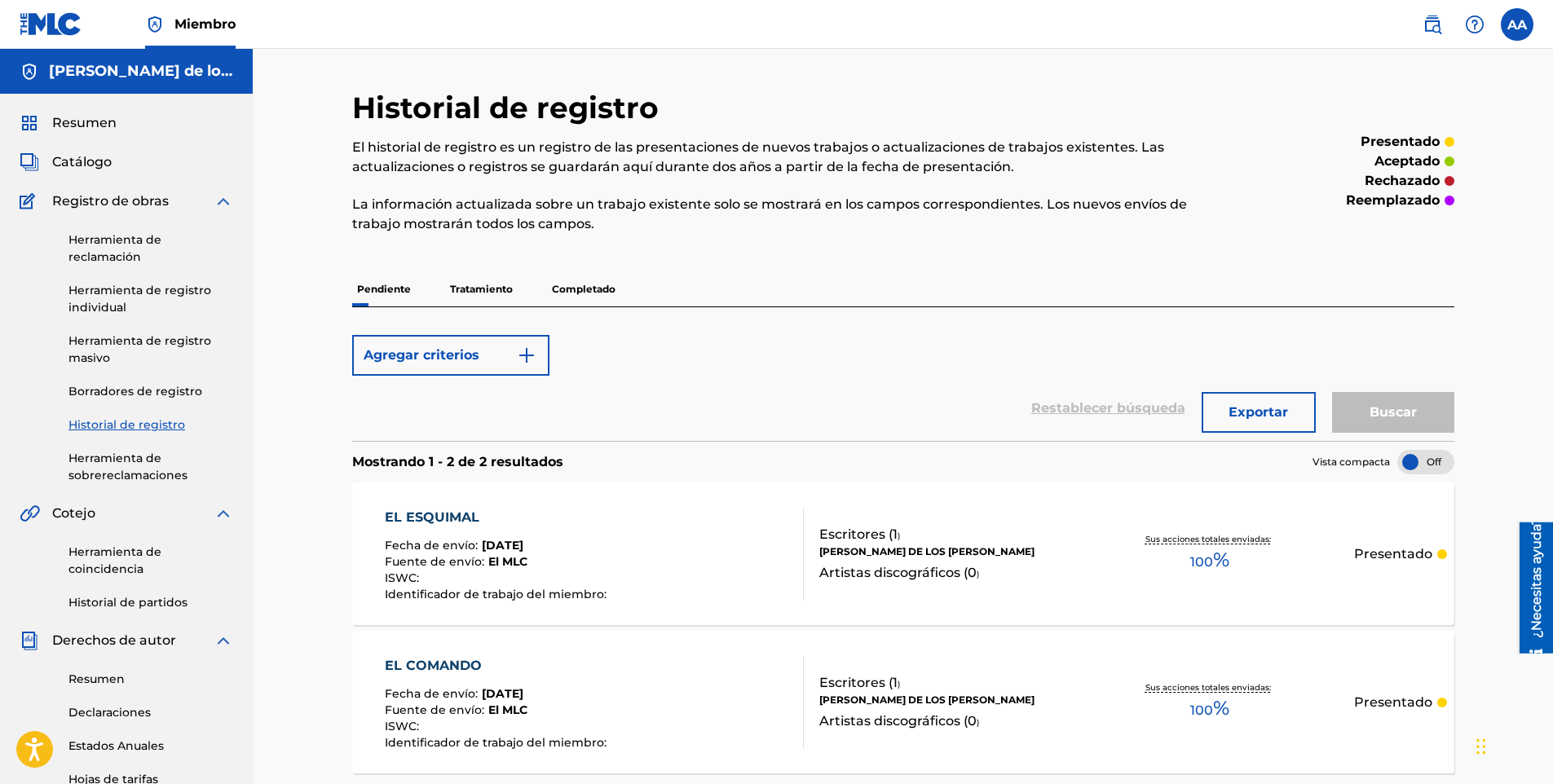
click at [566, 293] on p "Completado" at bounding box center [584, 288] width 74 height 34
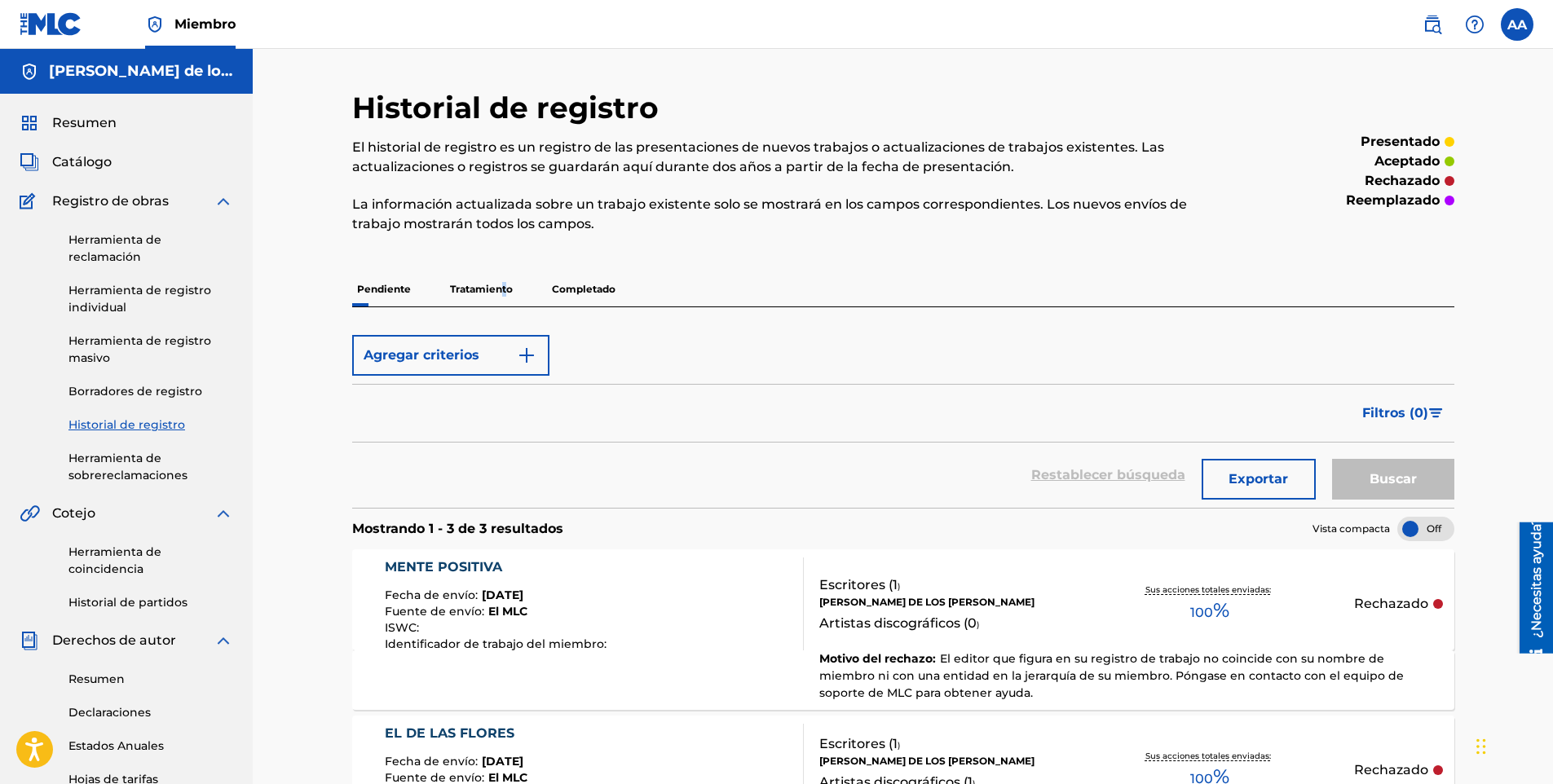
click at [502, 303] on p "Tratamiento" at bounding box center [481, 288] width 73 height 34
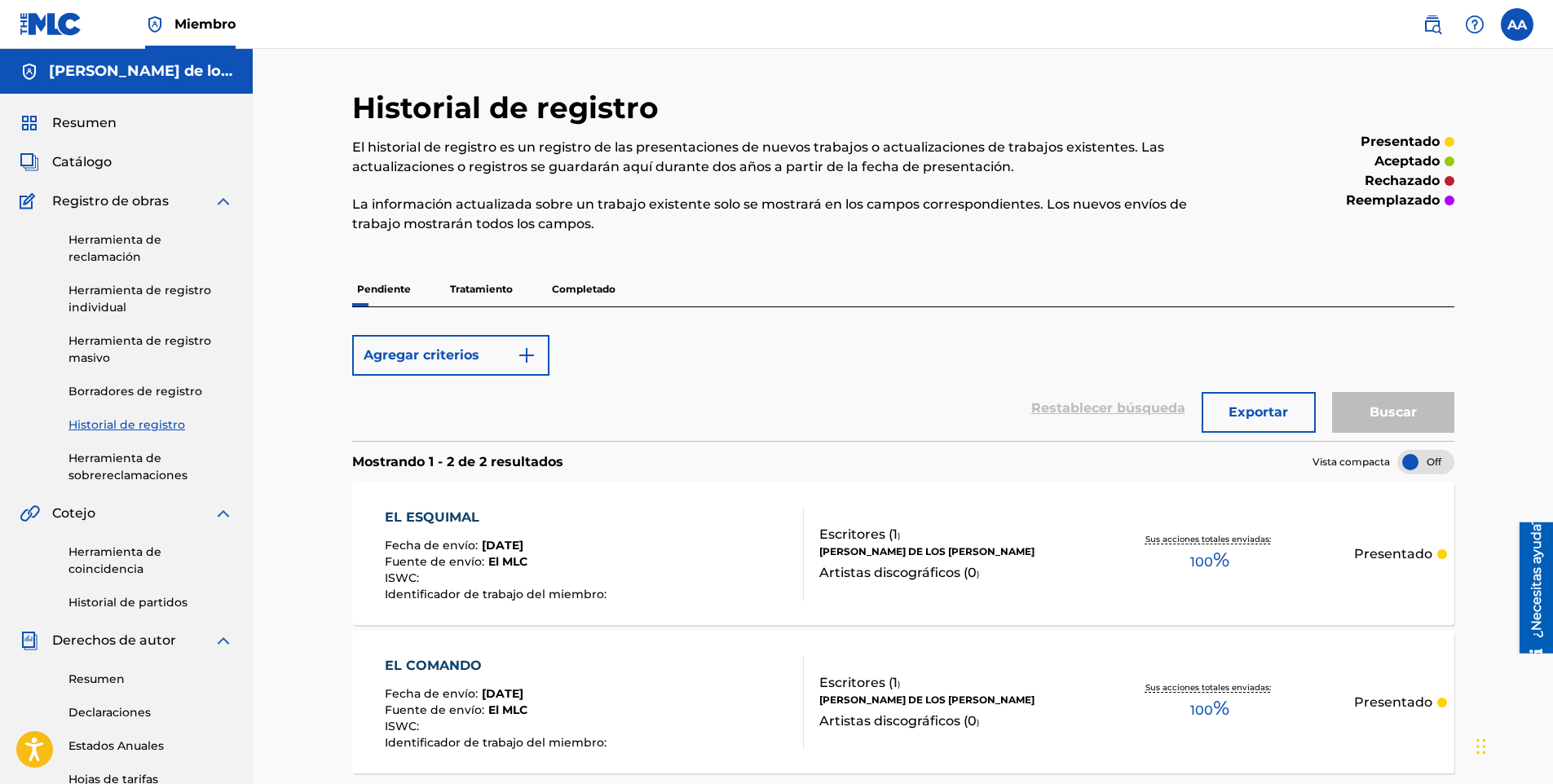
drag, startPoint x: 502, startPoint y: 303, endPoint x: 692, endPoint y: 330, distance: 191.9
click at [692, 330] on form "Agregar criterios Restablecer búsqueda Exportar Buscar" at bounding box center [903, 384] width 1103 height 114
click at [504, 286] on p "Tratamiento" at bounding box center [481, 288] width 73 height 34
click at [483, 280] on p "Tratamiento" at bounding box center [481, 288] width 73 height 34
click at [461, 292] on p "Tratamiento" at bounding box center [481, 288] width 73 height 34
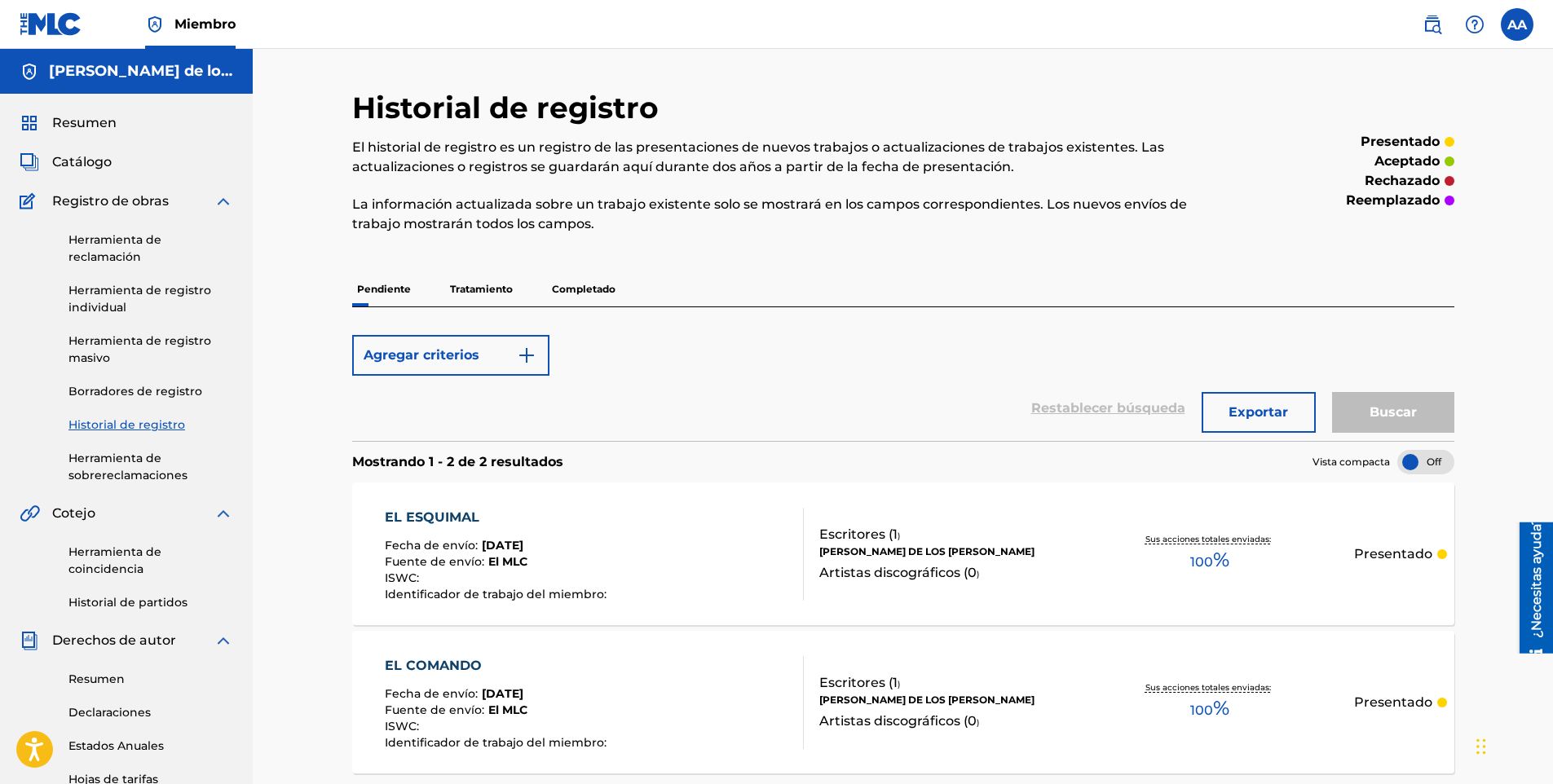
click at [600, 288] on p "Completado" at bounding box center [584, 288] width 74 height 34
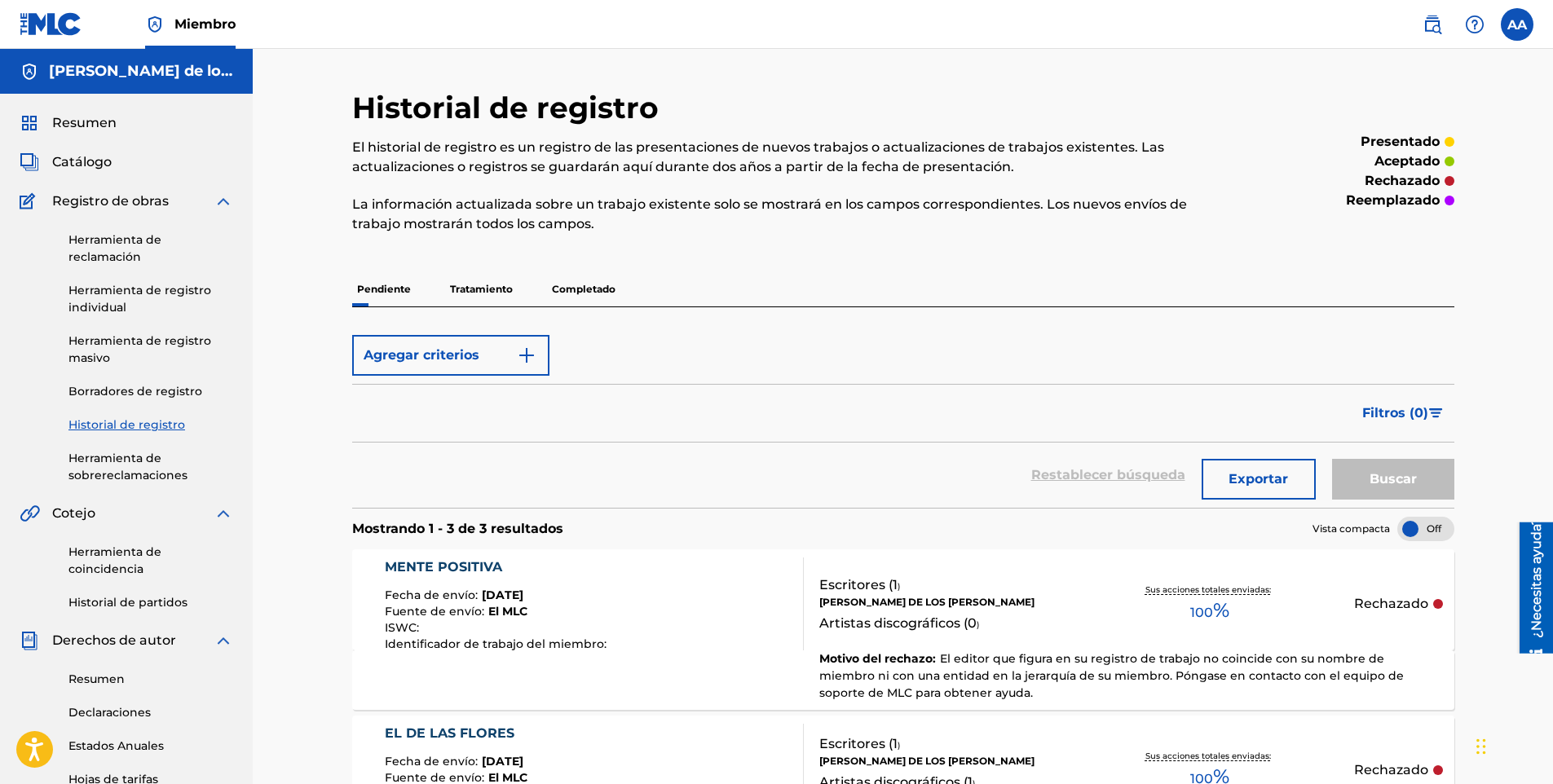
click at [472, 305] on p "Tratamiento" at bounding box center [481, 288] width 73 height 34
